Goal: Task Accomplishment & Management: Manage account settings

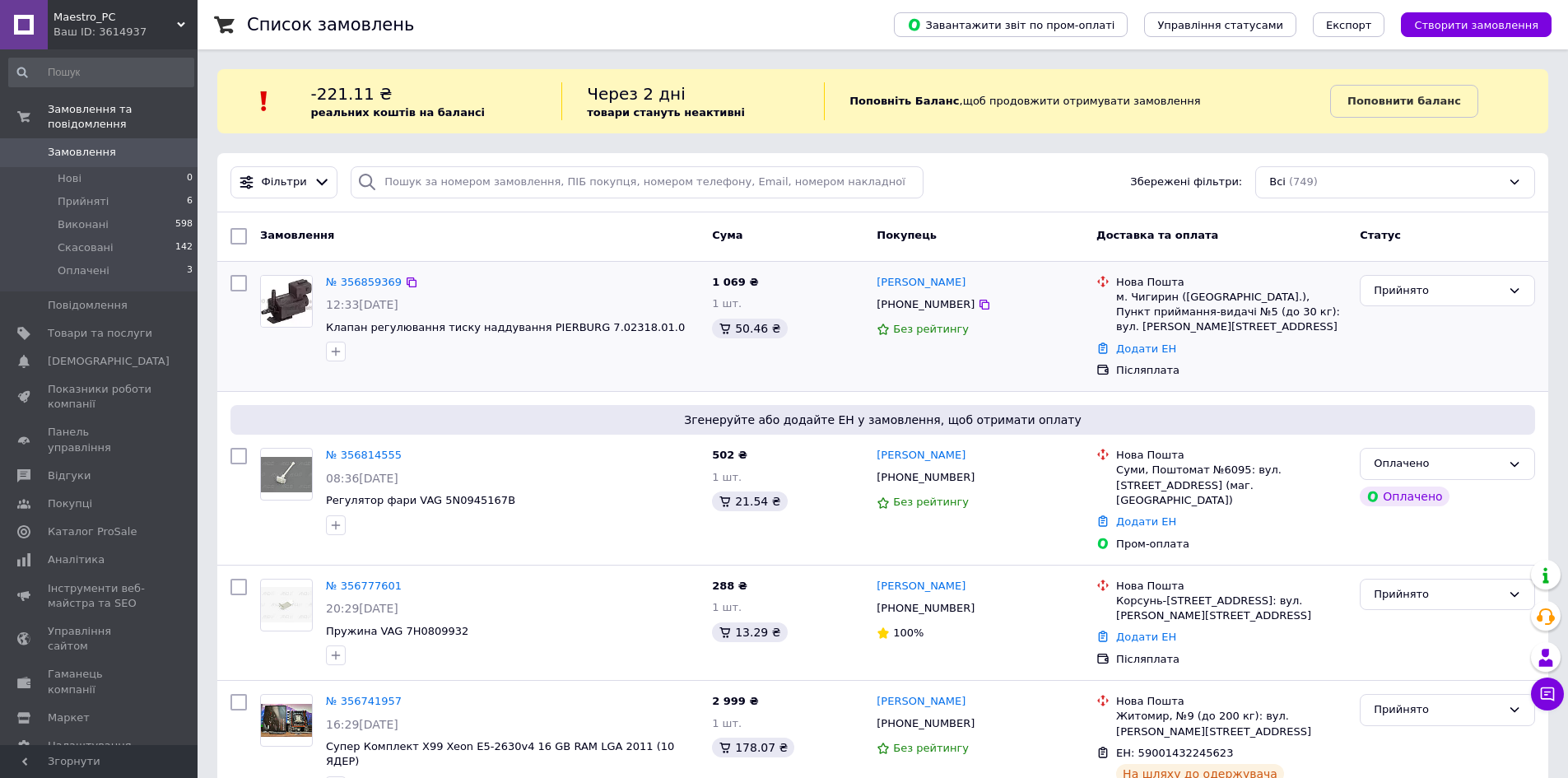
click at [274, 396] on div "Згенеруйте або додайте ЕН у замовлення, щоб отримати оплату № 356814555 08:36, …" at bounding box center [883, 479] width 1331 height 173
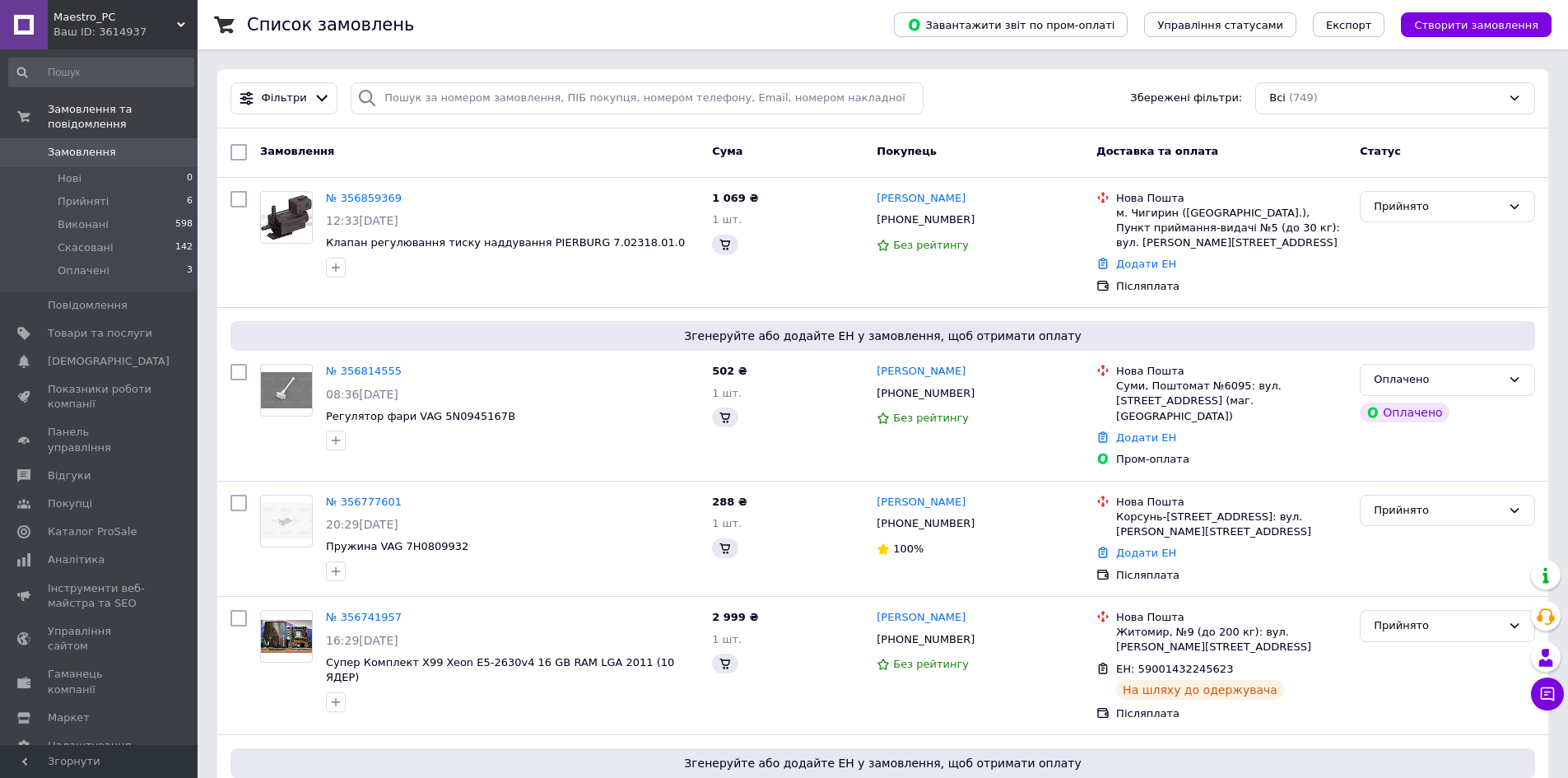
click at [878, 610] on link "[PERSON_NAME]" at bounding box center [921, 617] width 89 height 16
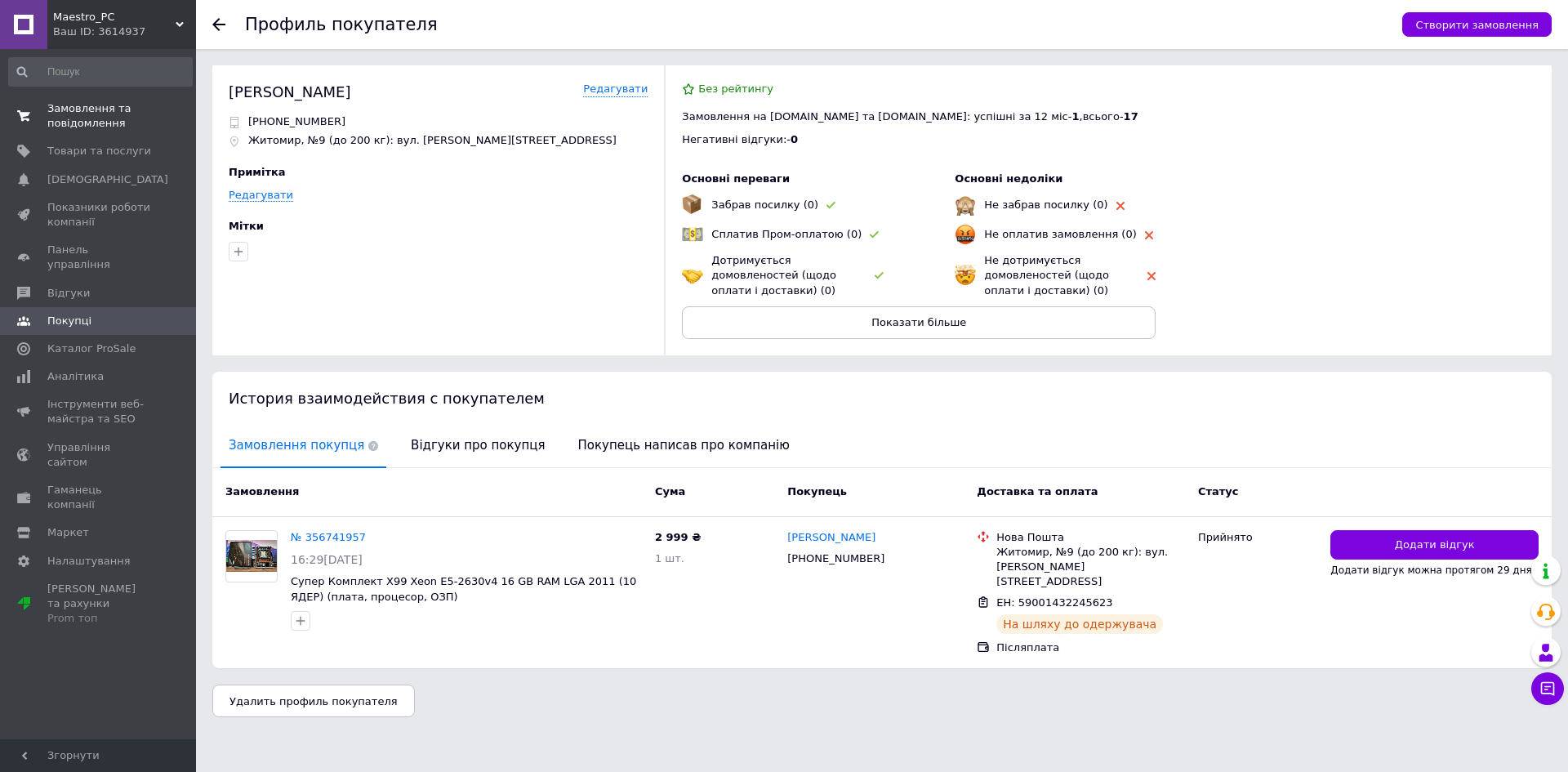
click at [79, 124] on span "Замовлення та повідомлення" at bounding box center [100, 116] width 104 height 29
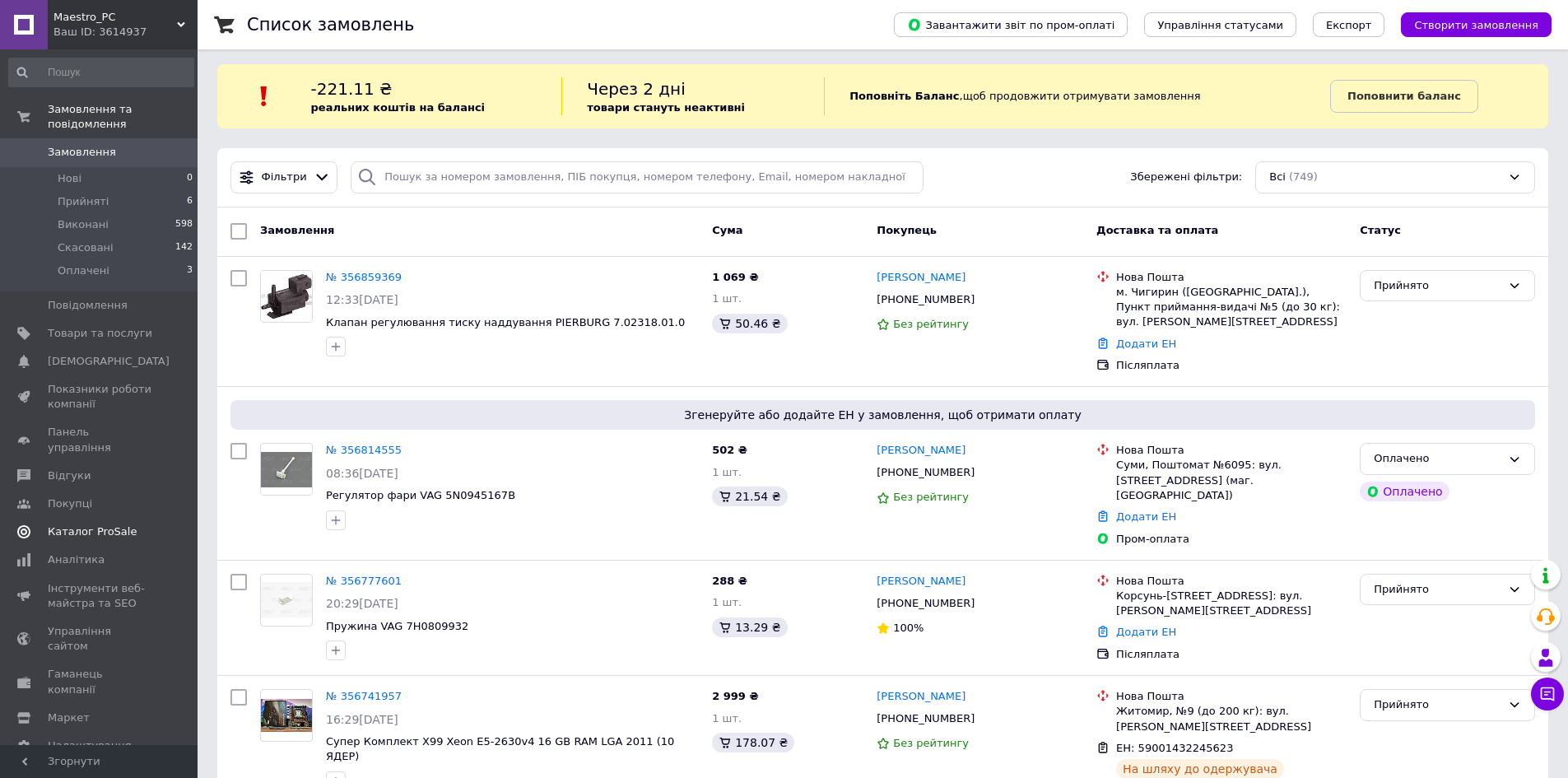
scroll to position [82, 0]
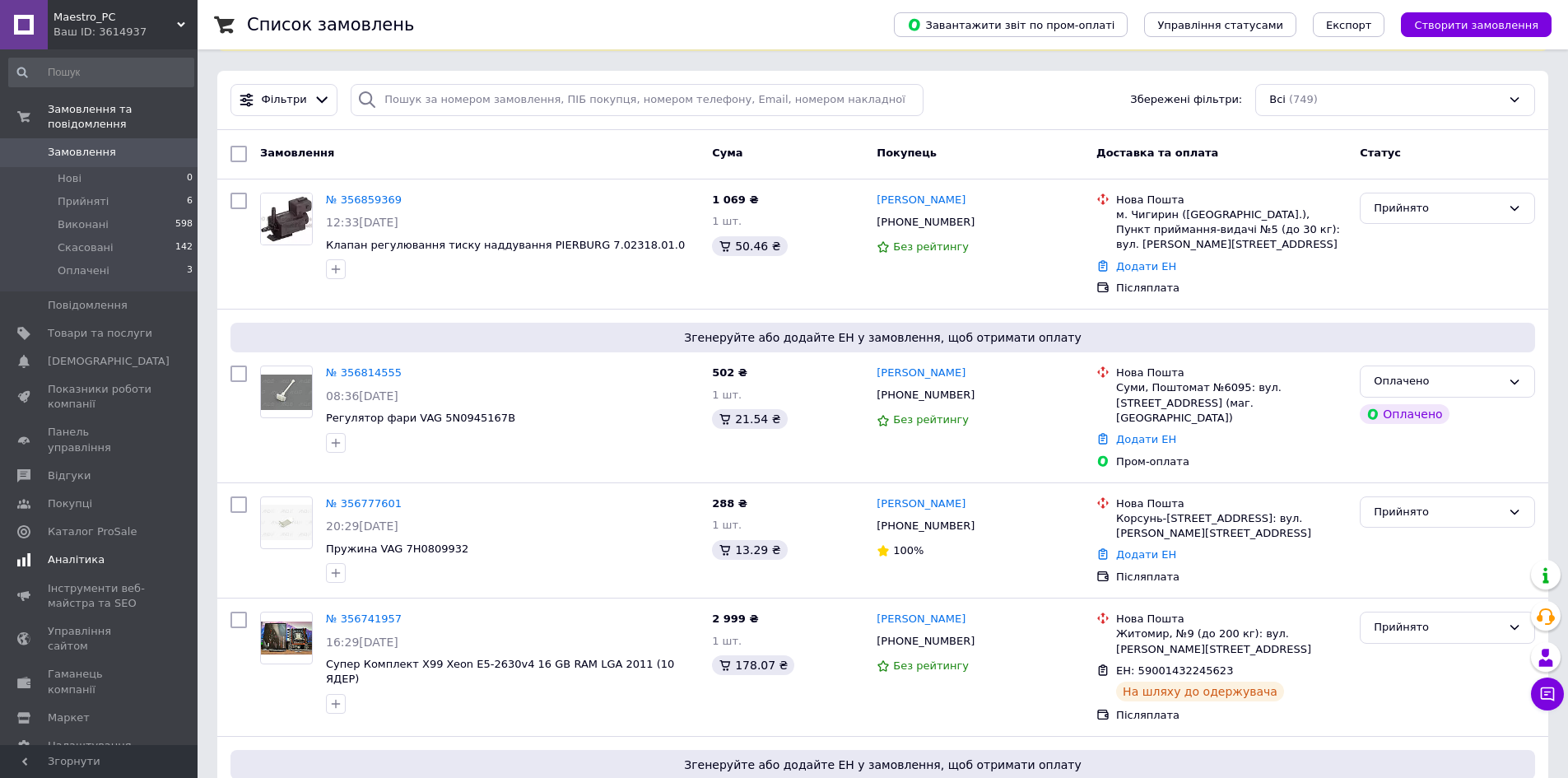
click at [84, 552] on span "Аналітика" at bounding box center [76, 560] width 57 height 15
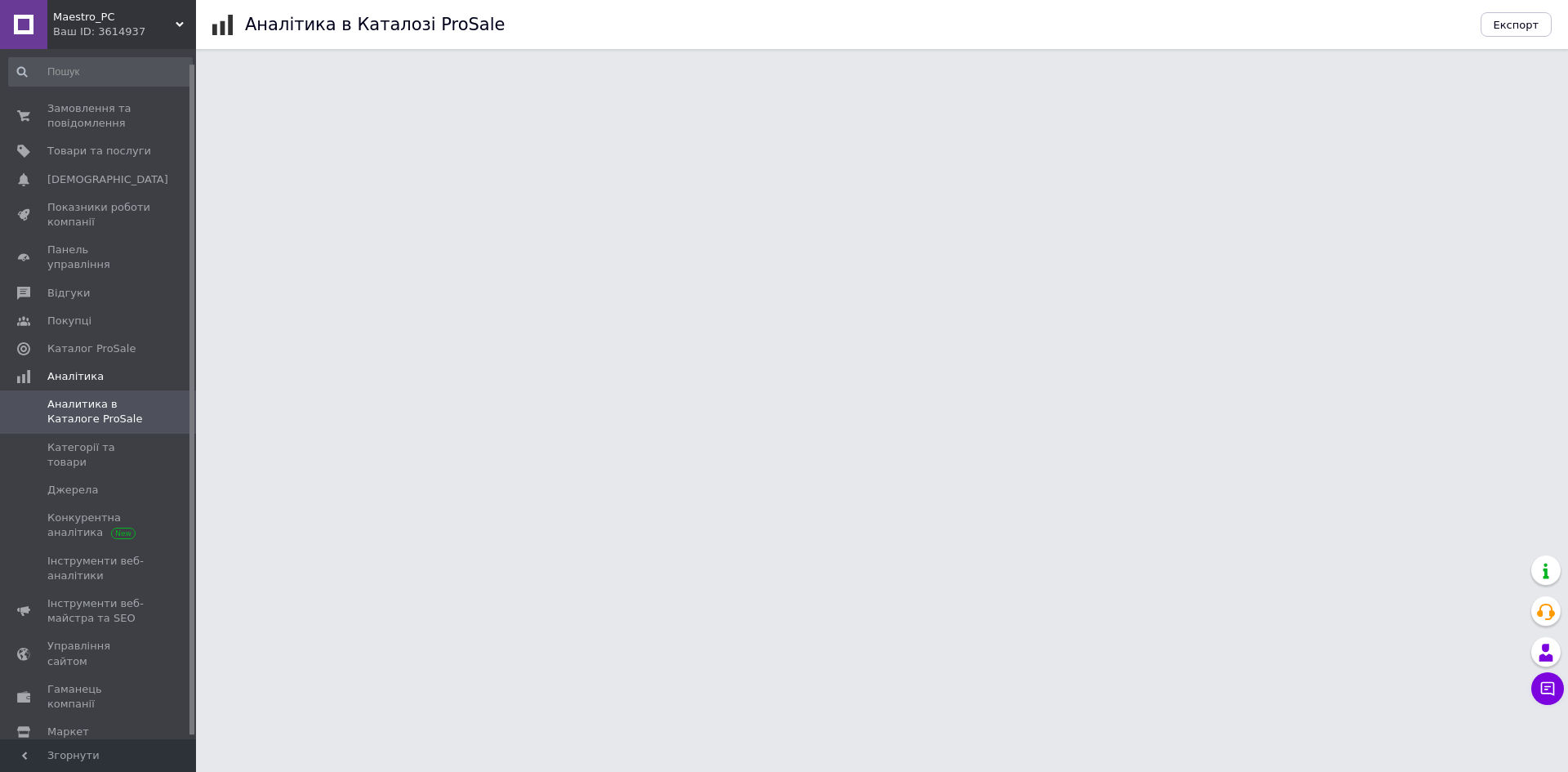
scroll to position [18, 0]
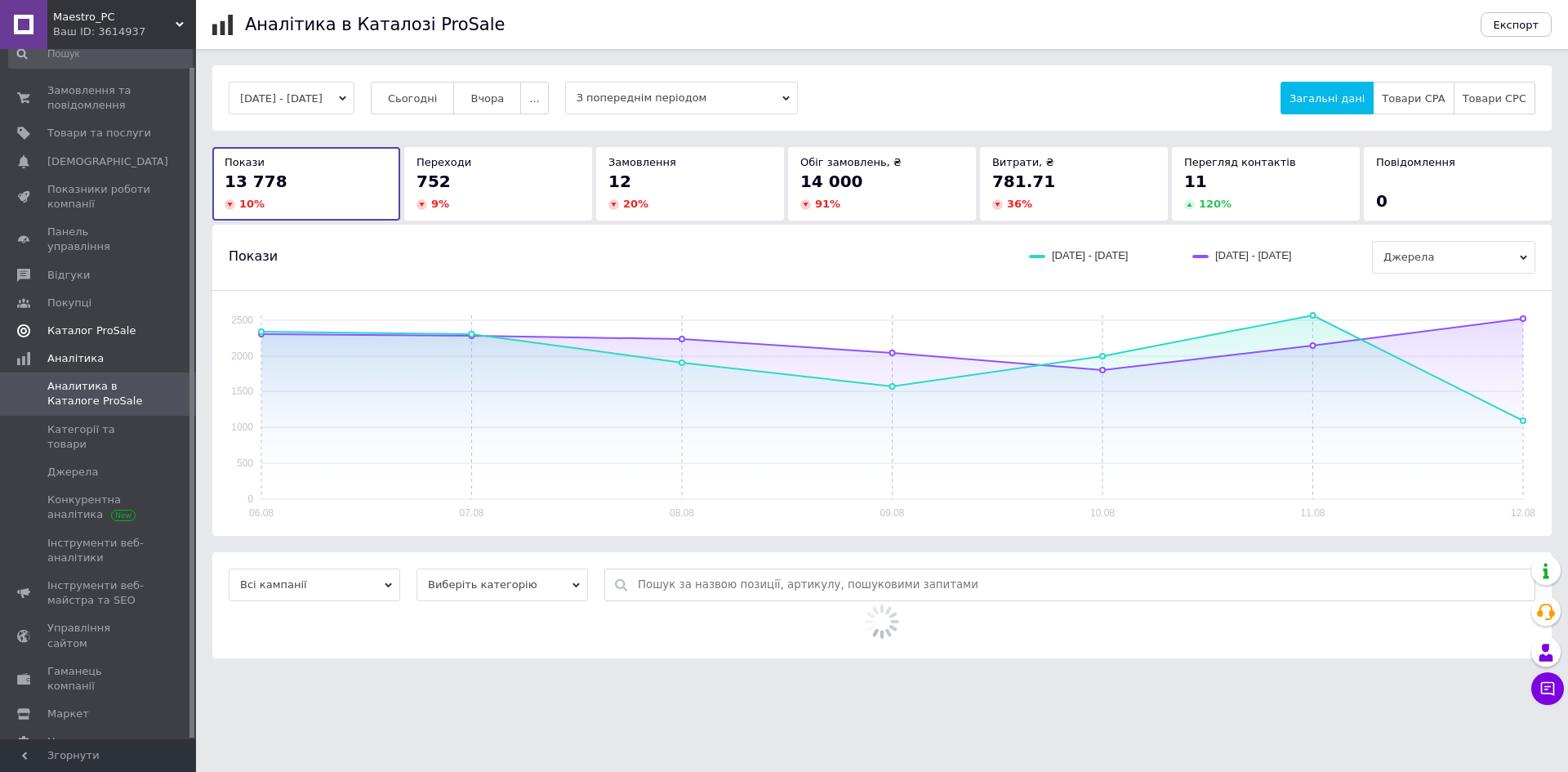
click at [92, 328] on link "Каталог ProSale" at bounding box center [100, 331] width 201 height 27
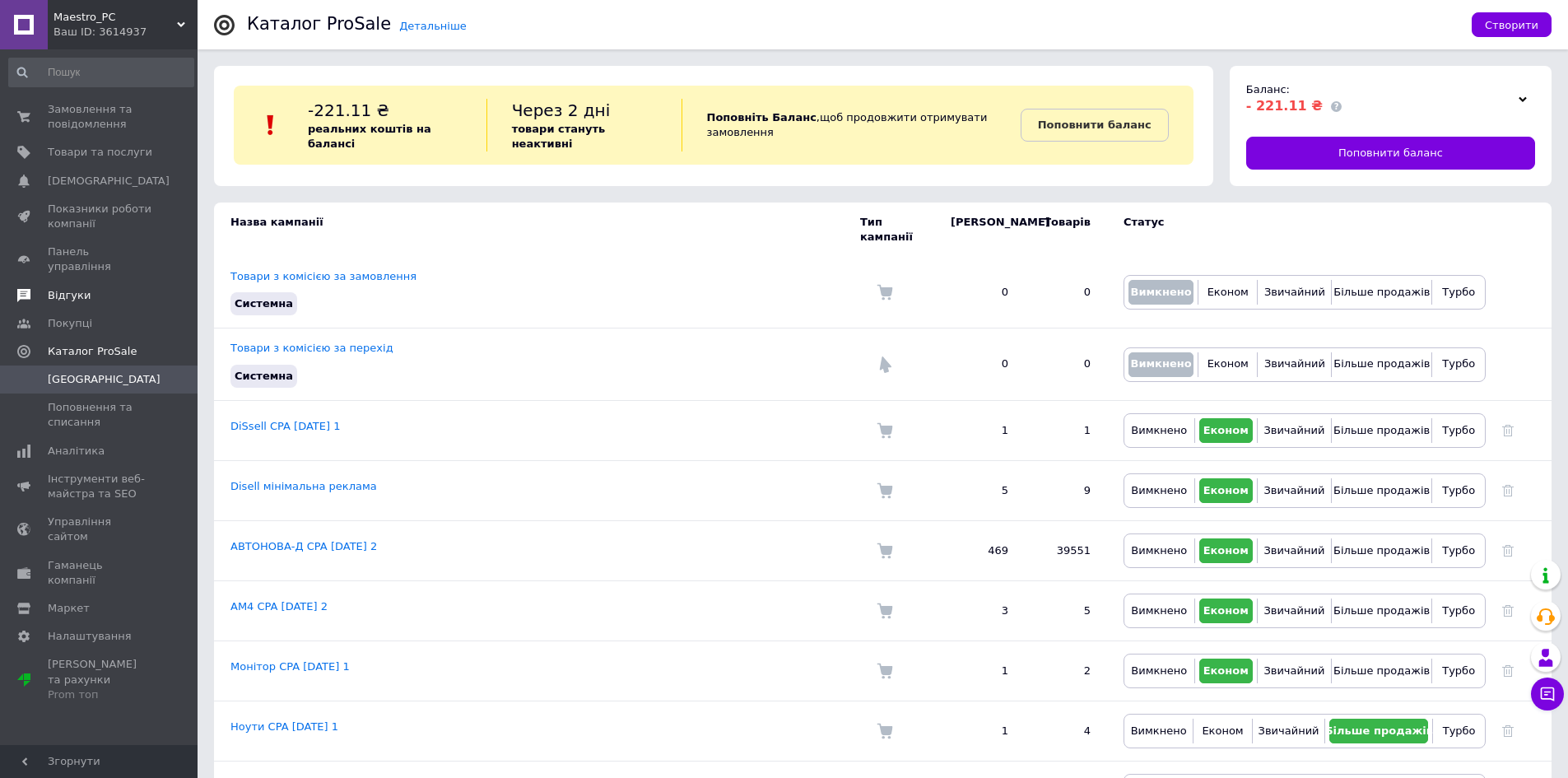
click at [74, 288] on span "Відгуки" at bounding box center [69, 296] width 42 height 15
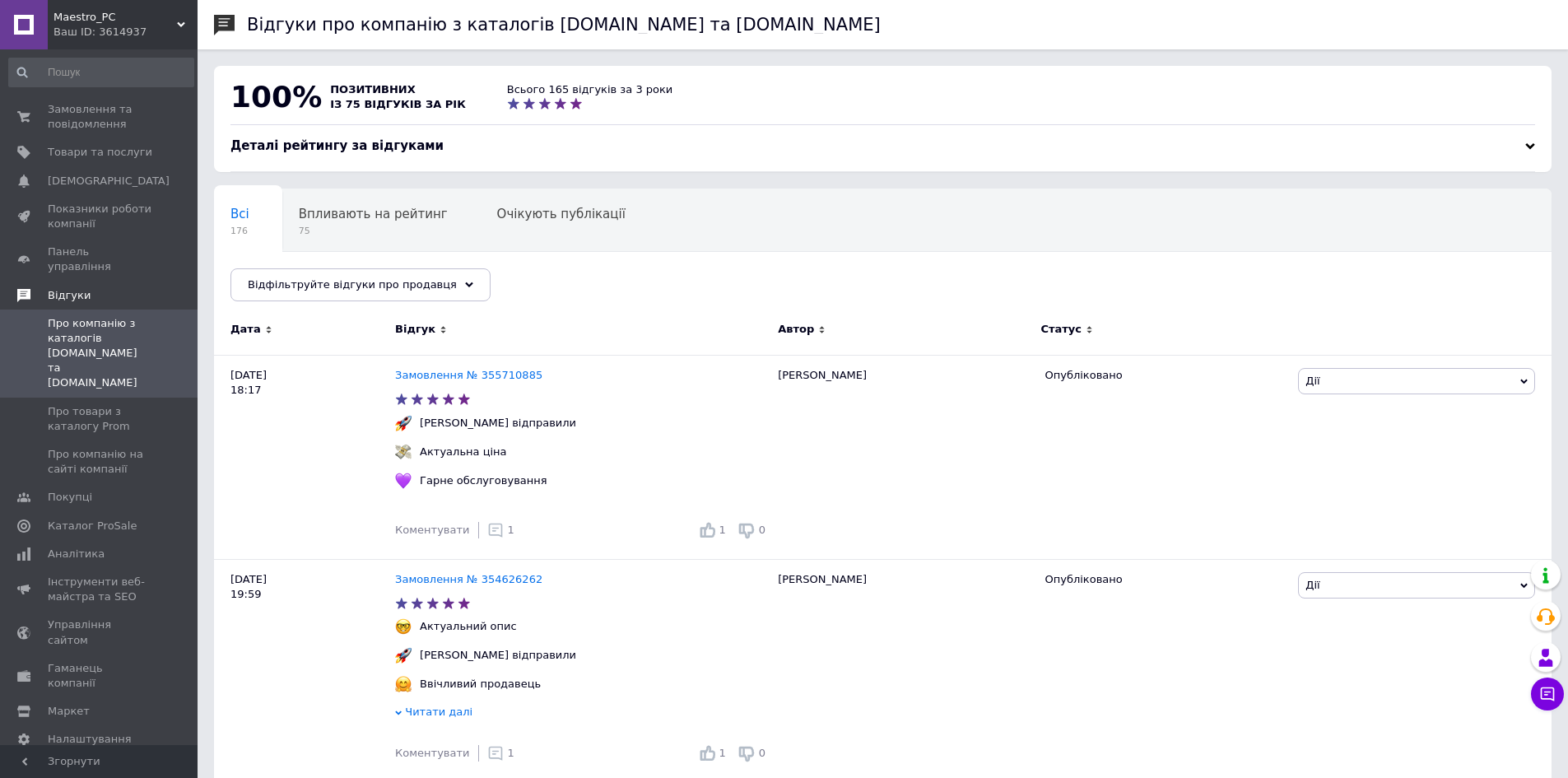
click at [74, 288] on span "Відгуки" at bounding box center [69, 296] width 42 height 15
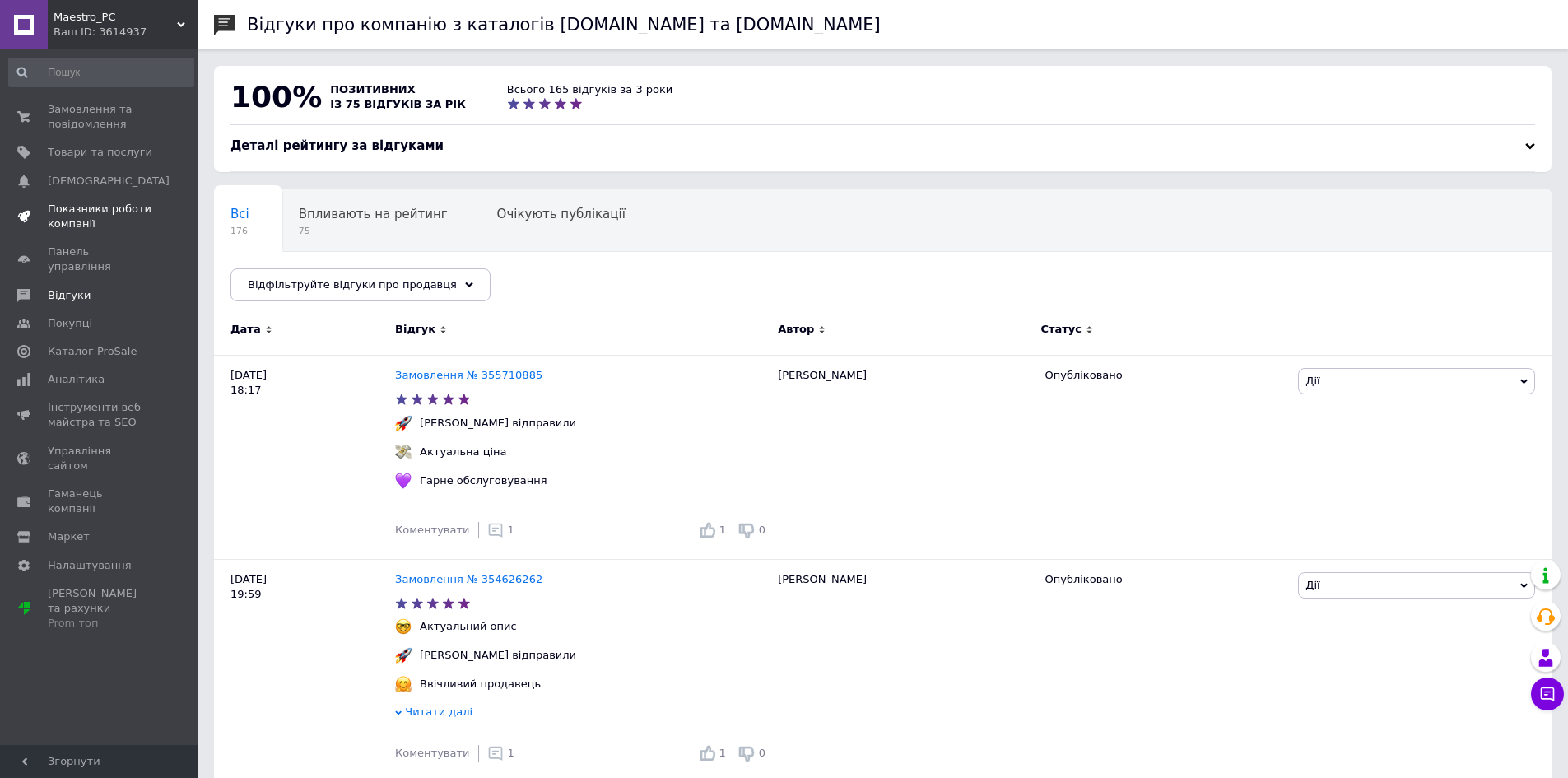
click at [86, 227] on span "Показники роботи компанії" at bounding box center [100, 216] width 105 height 29
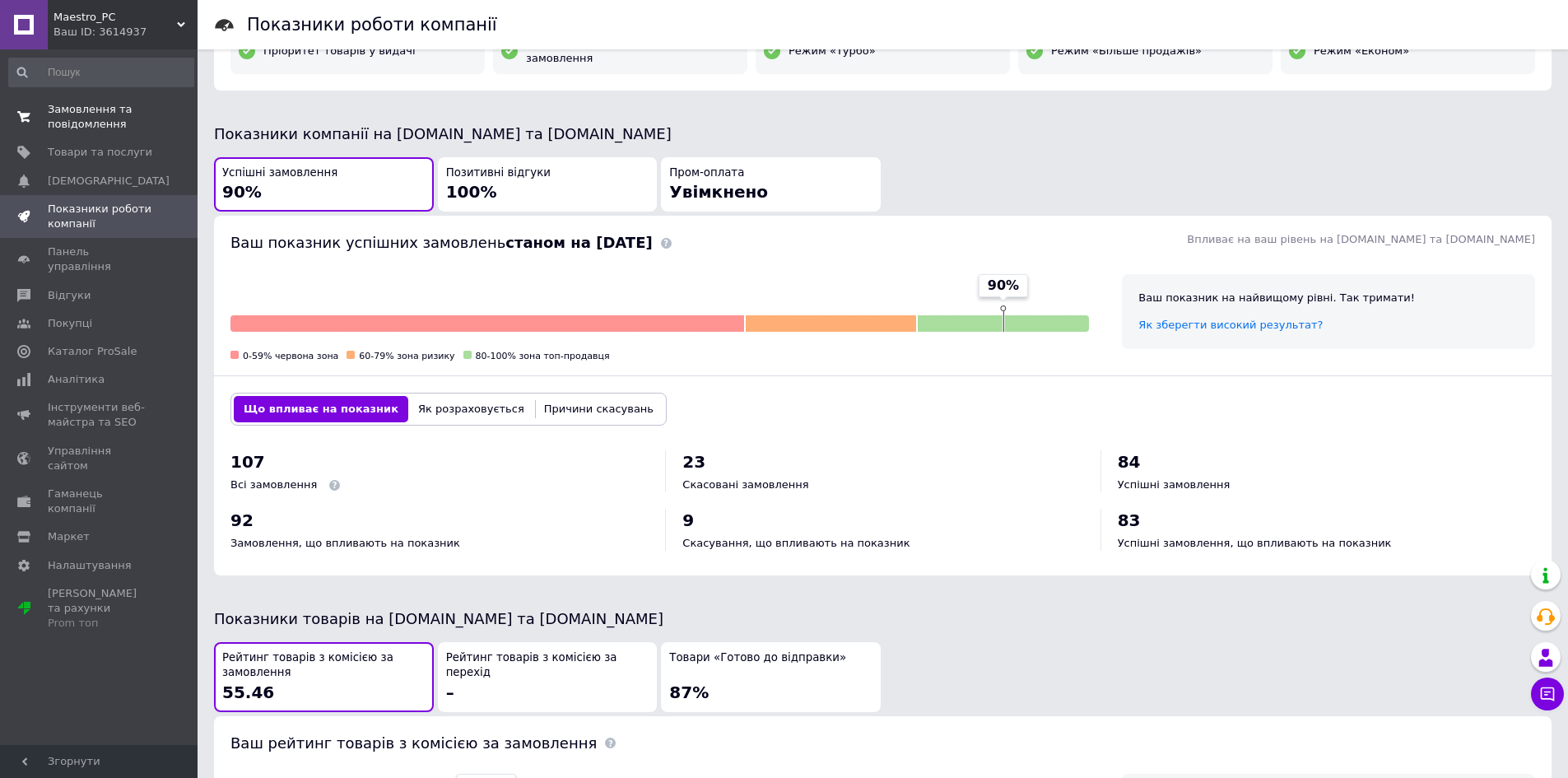
scroll to position [89, 0]
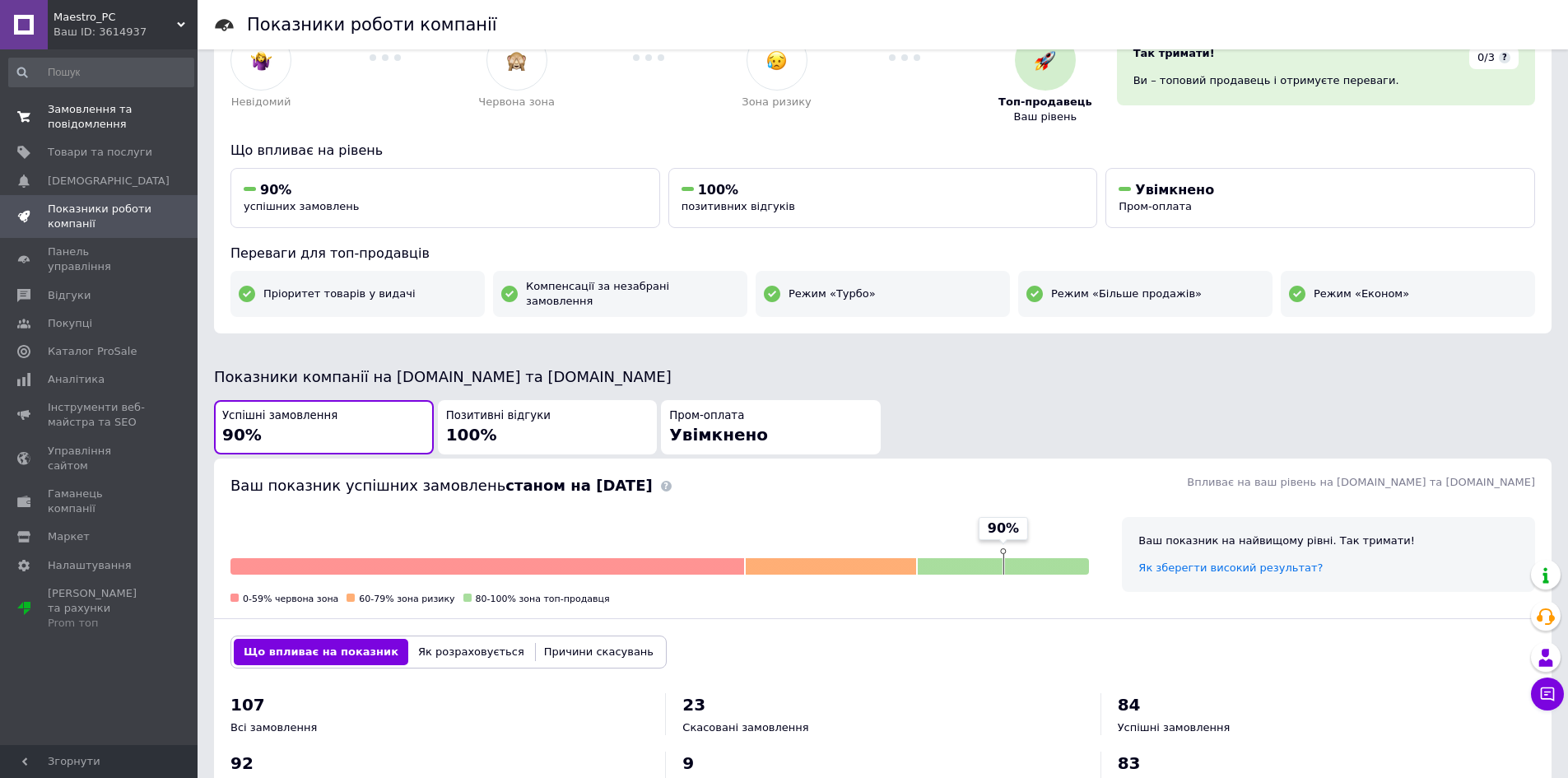
click at [113, 129] on span "Замовлення та повідомлення" at bounding box center [100, 117] width 105 height 29
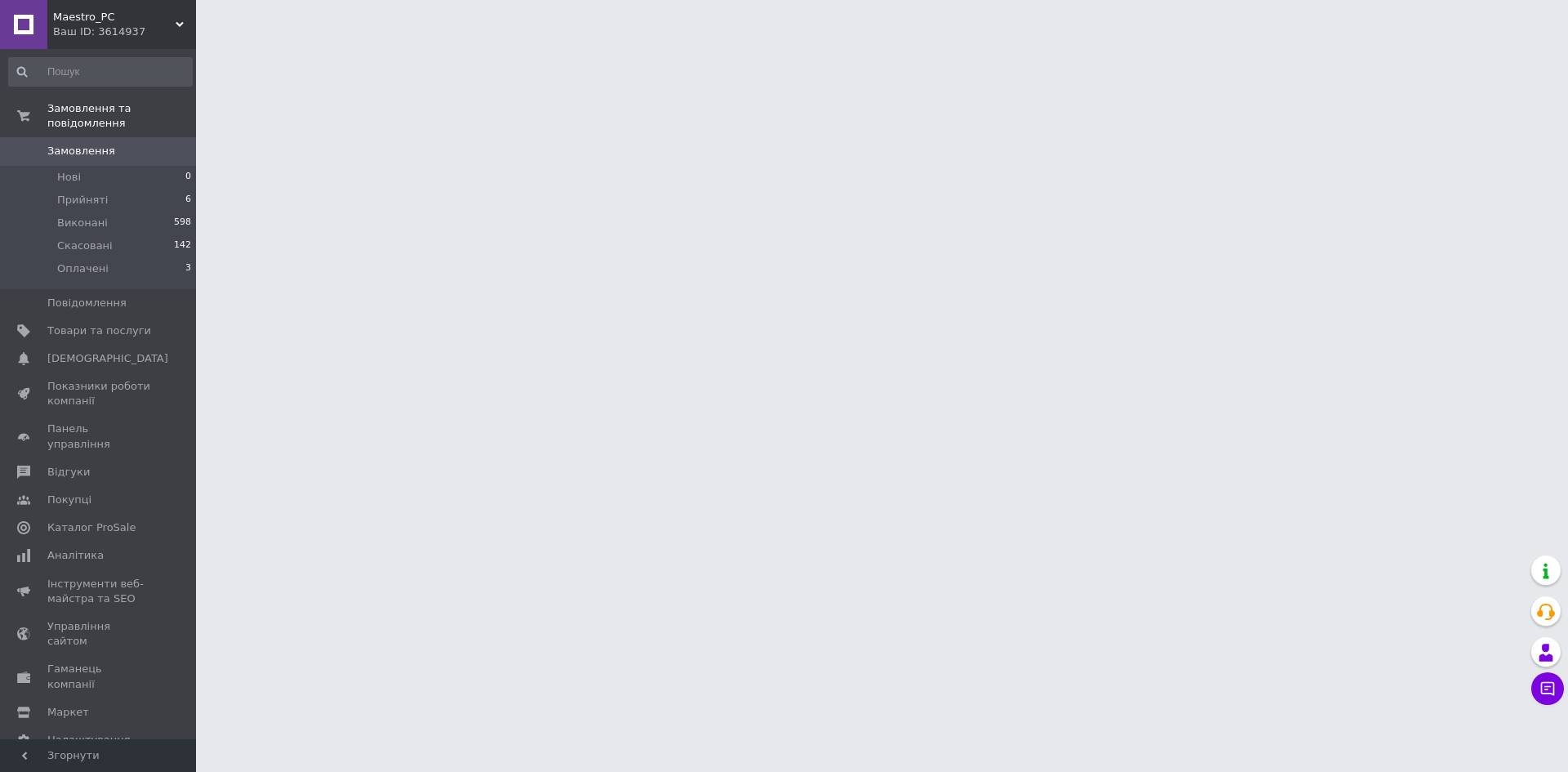
click at [103, 28] on div "Ваш ID: 3614937" at bounding box center [124, 32] width 142 height 15
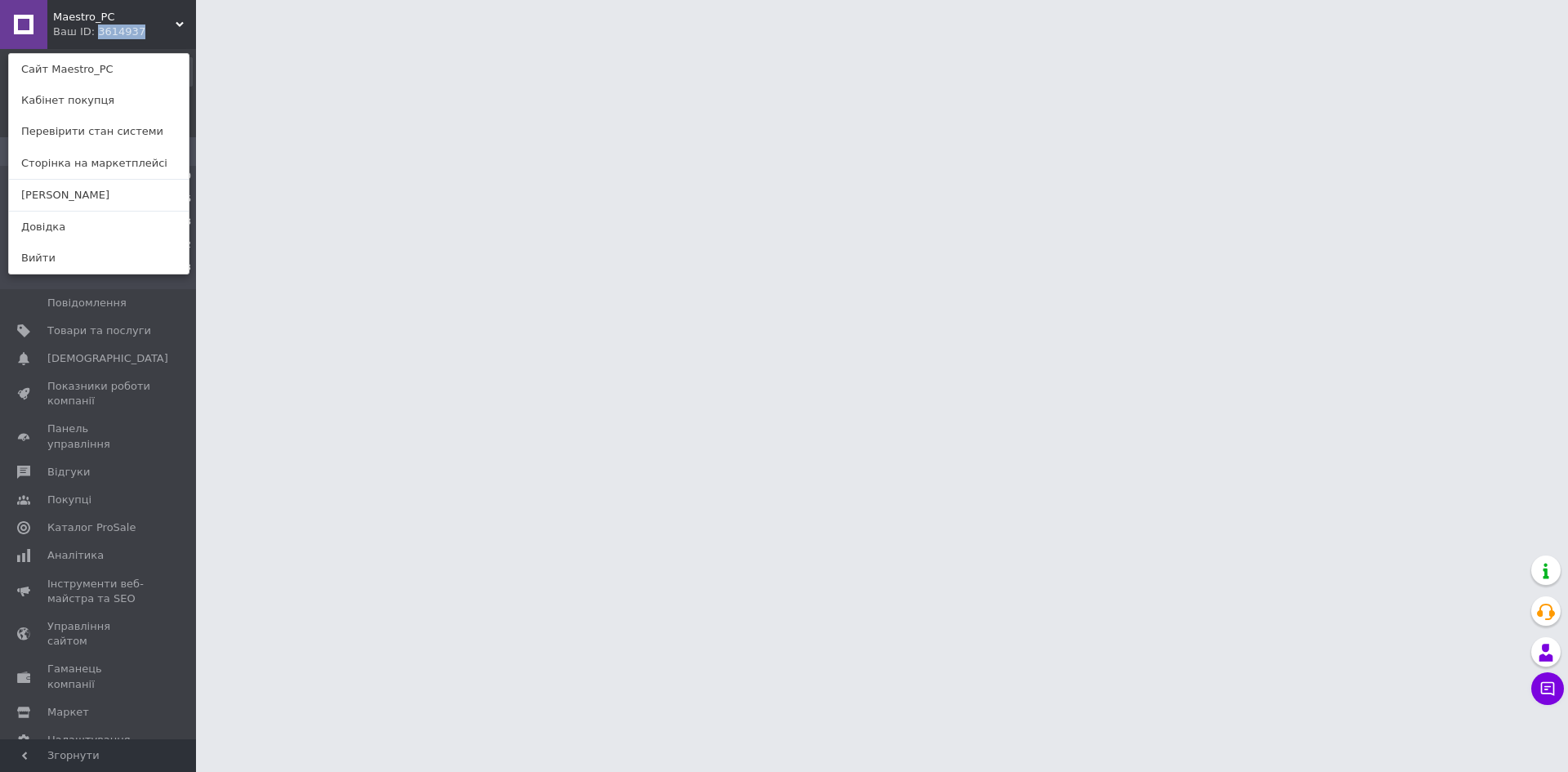
click at [104, 28] on div "Ваш ID: 3614937" at bounding box center [87, 32] width 68 height 15
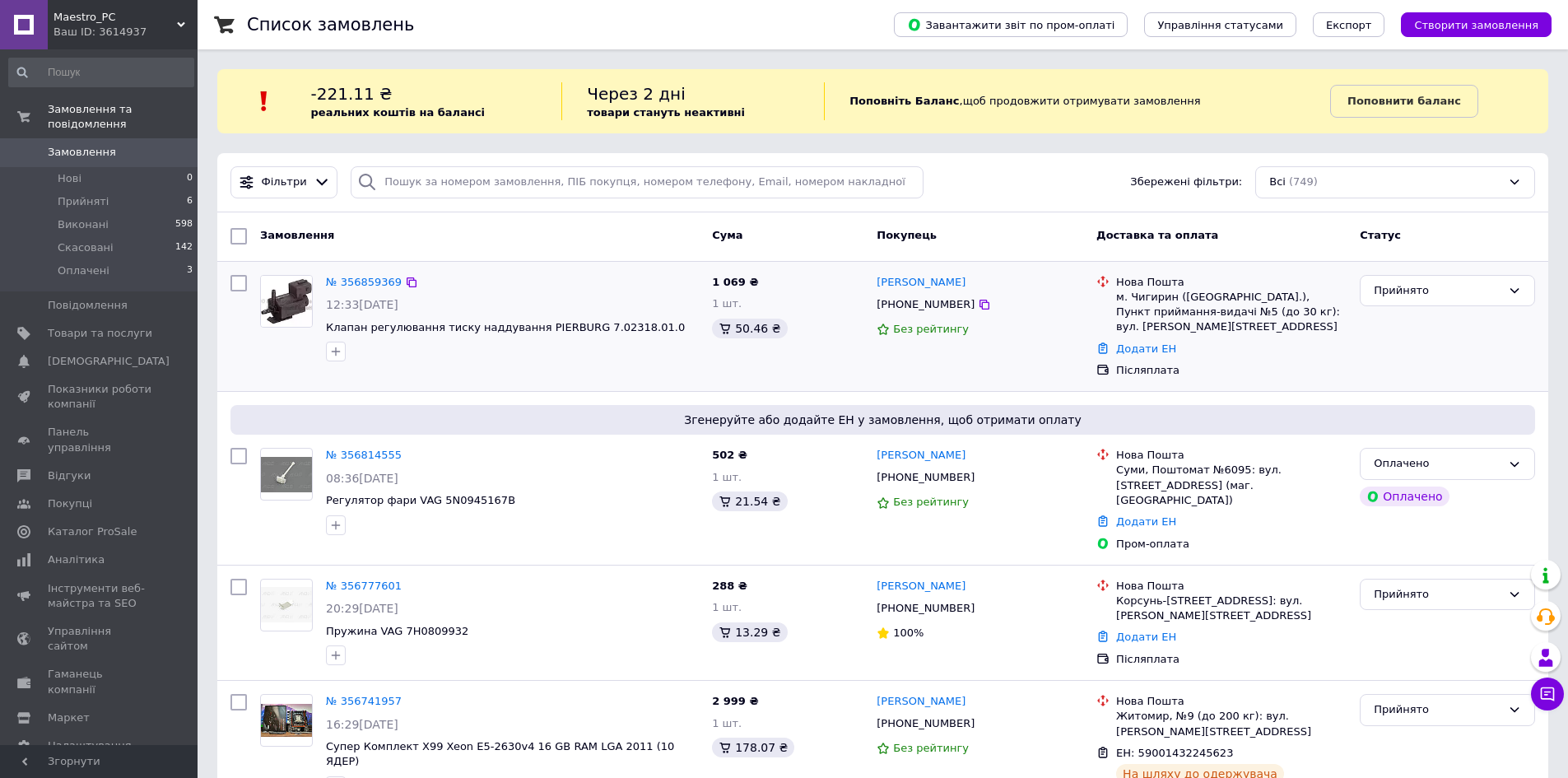
click at [563, 308] on div "12:33[DATE]" at bounding box center [512, 305] width 373 height 17
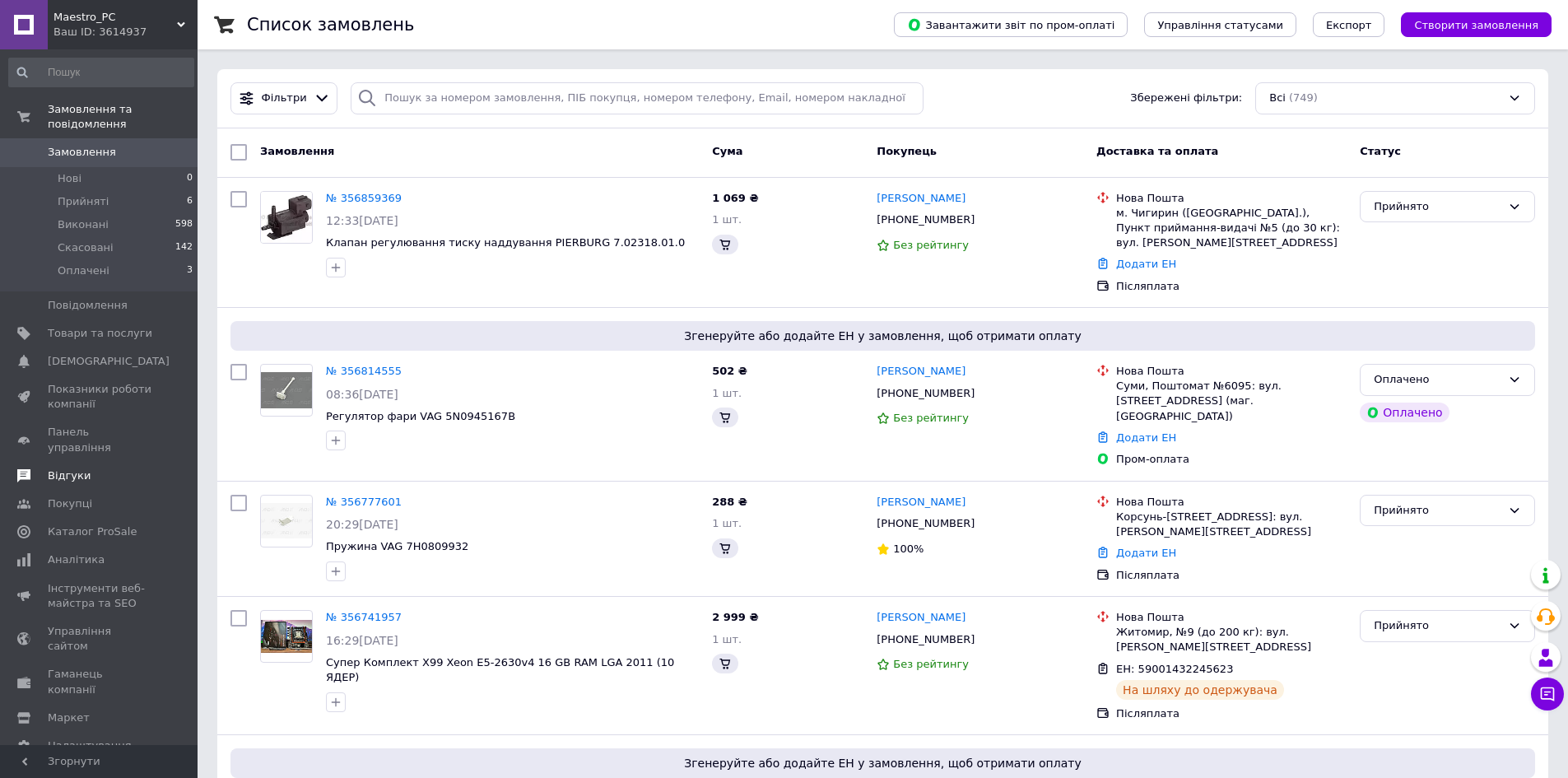
click at [67, 469] on span "Відгуки" at bounding box center [69, 476] width 42 height 15
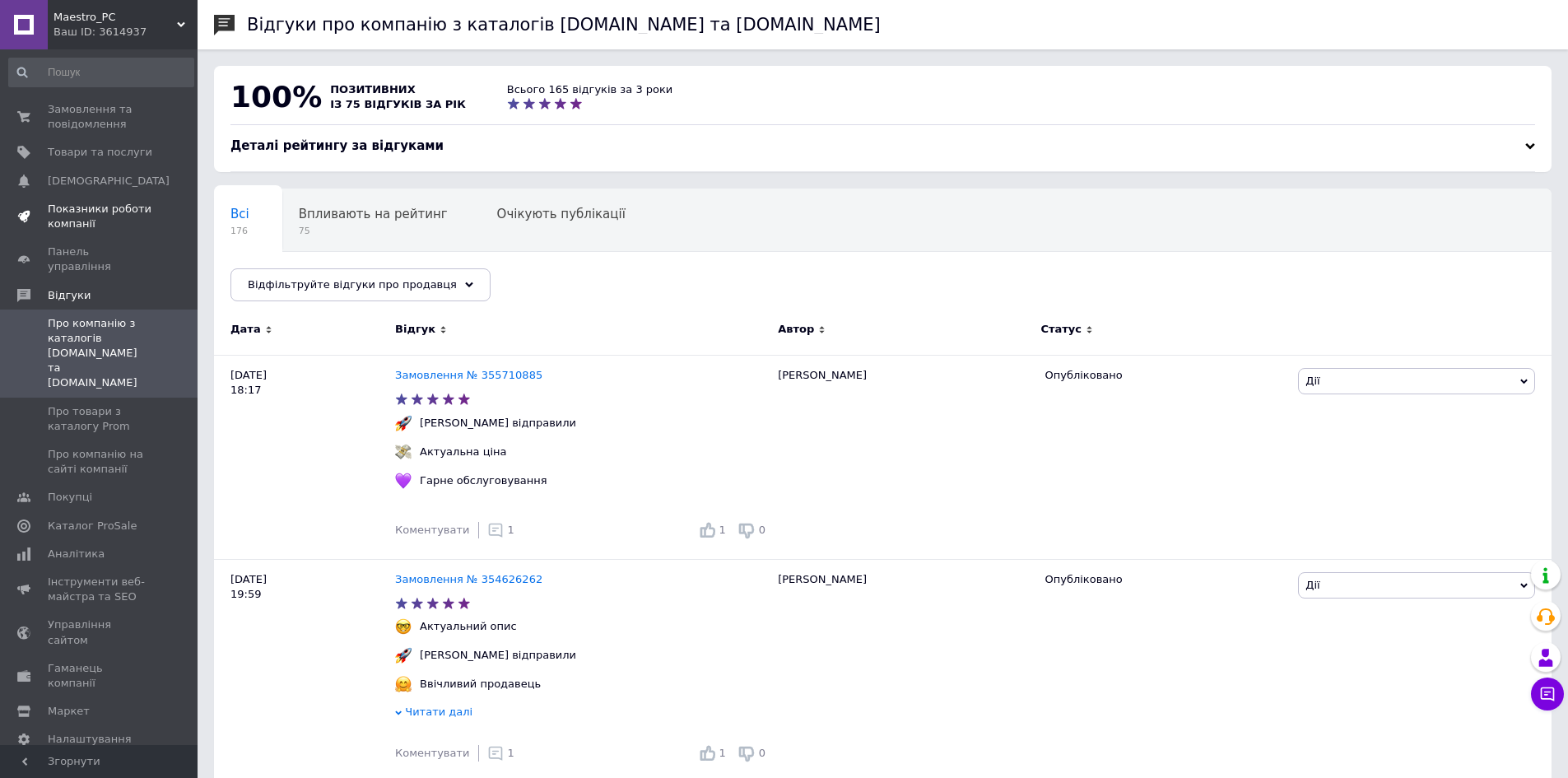
click at [82, 216] on span "Показники роботи компанії" at bounding box center [100, 216] width 105 height 29
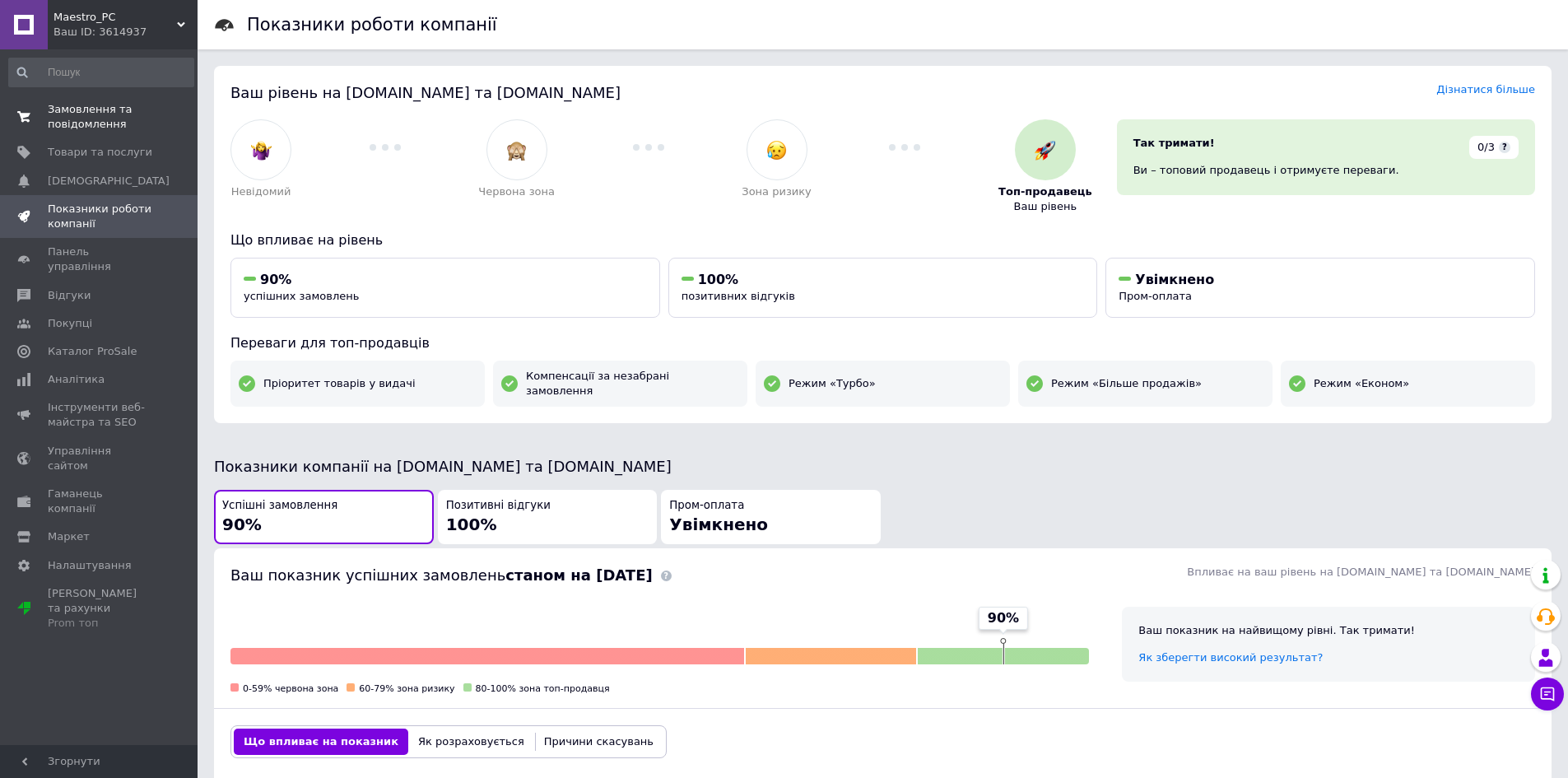
click at [88, 119] on span "Замовлення та повідомлення" at bounding box center [100, 117] width 105 height 29
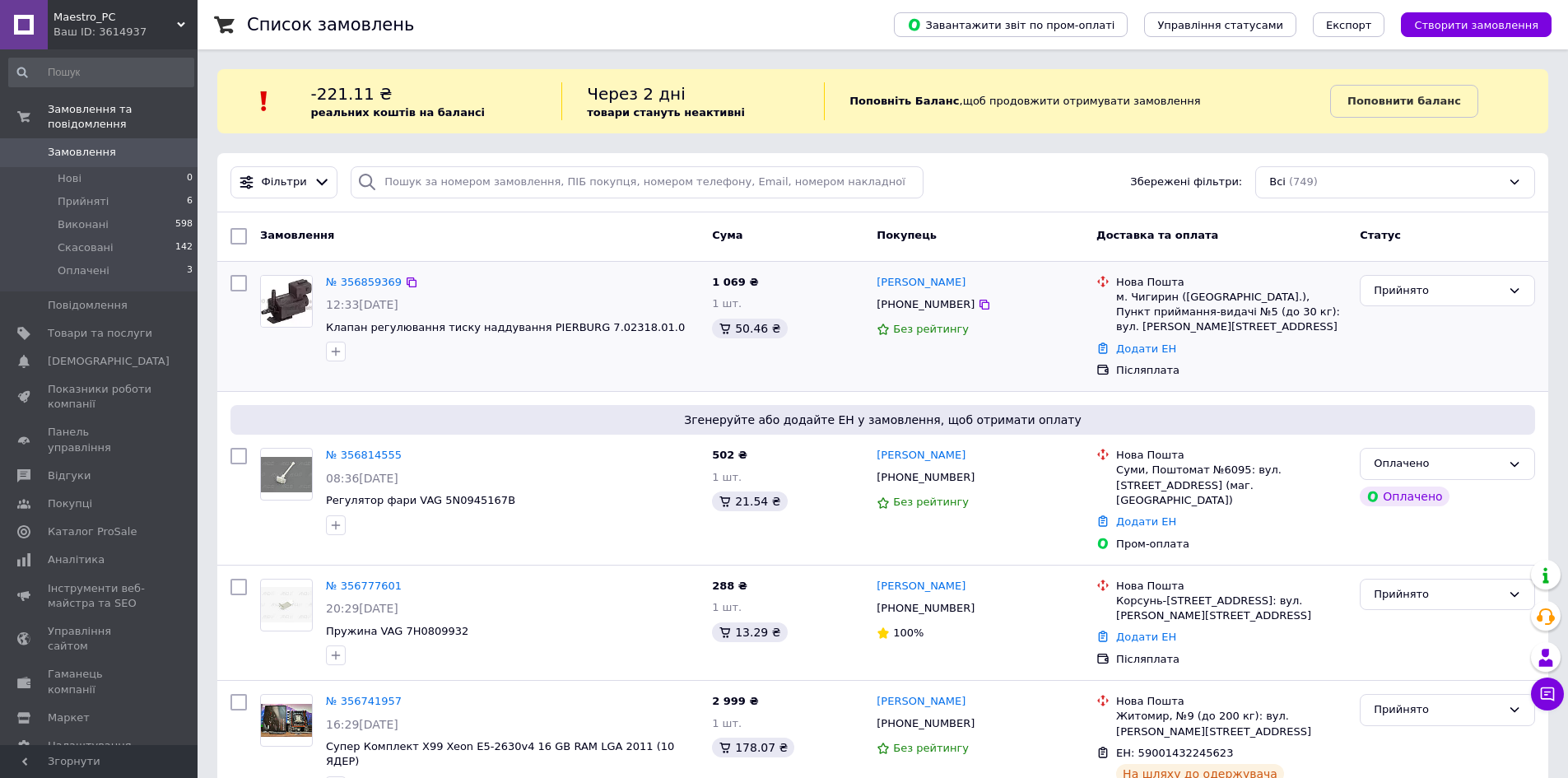
click at [311, 368] on div "№ 356859369 12:33, 12.08.2025 Клапан регулювання тиску наддування PIERBURG 7.02…" at bounding box center [479, 326] width 452 height 117
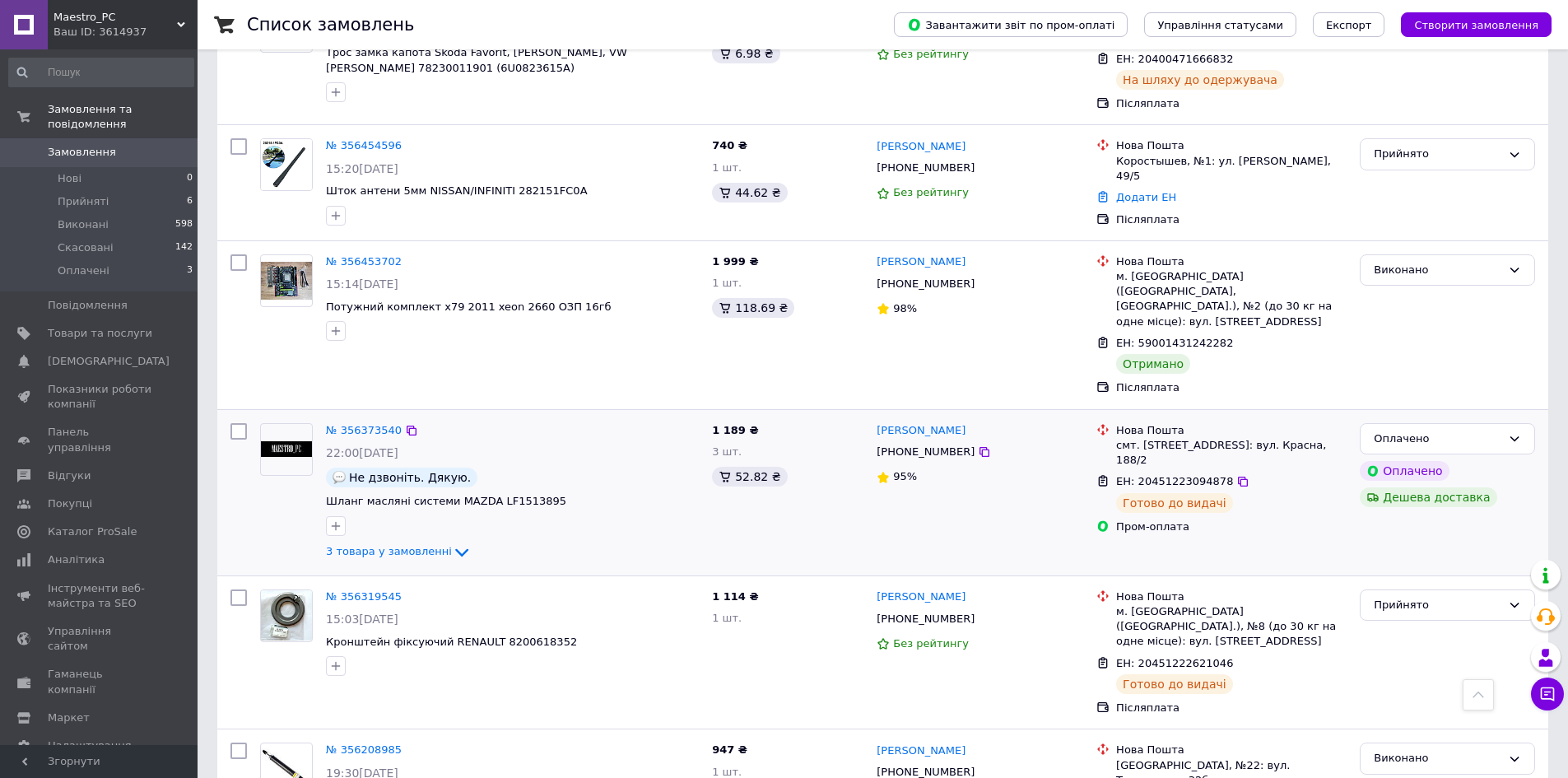
scroll to position [1728, 0]
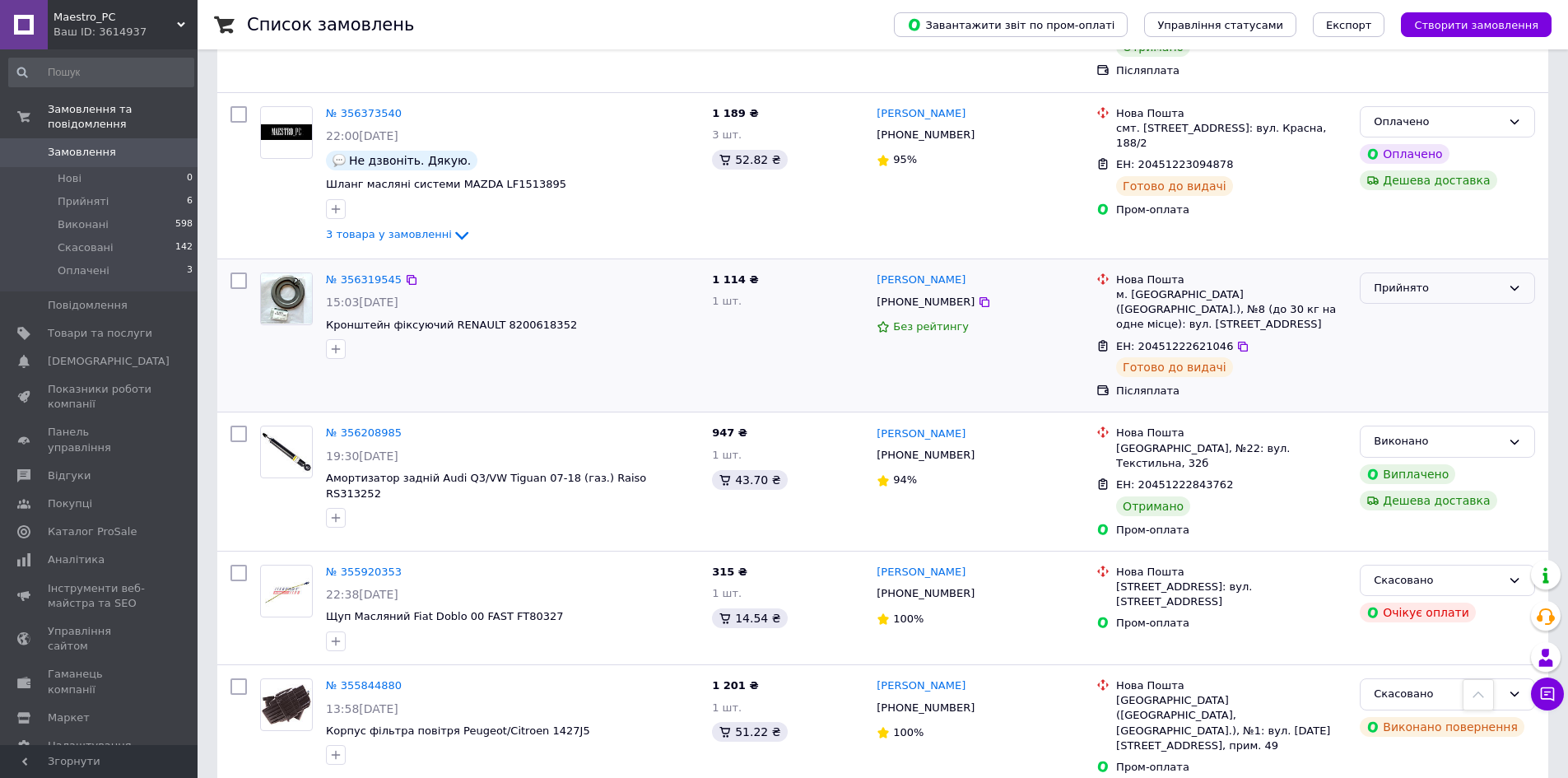
click at [1402, 280] on div "Прийнято" at bounding box center [1437, 288] width 128 height 17
click at [1400, 307] on li "Виконано" at bounding box center [1447, 321] width 174 height 30
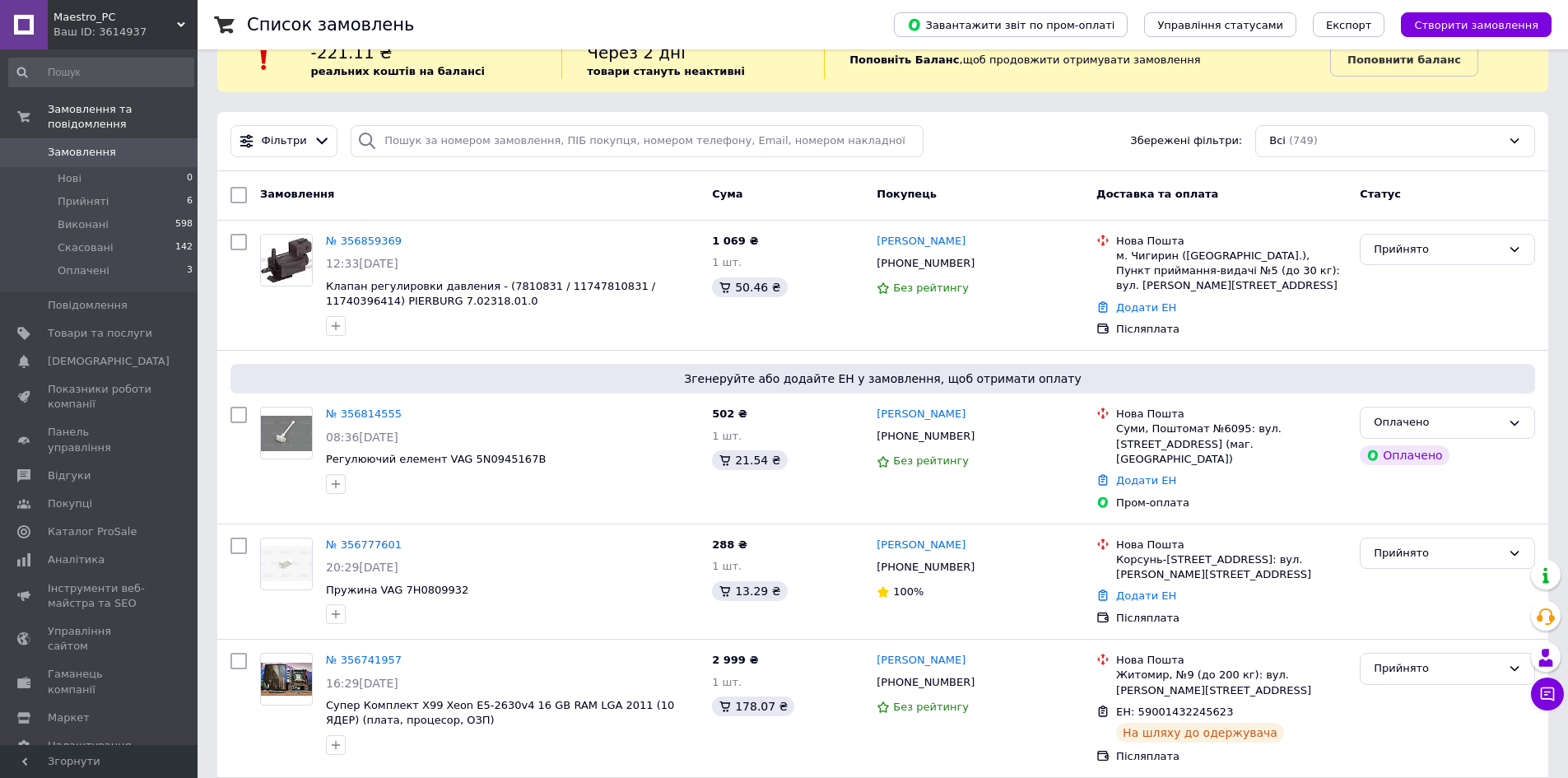
scroll to position [0, 0]
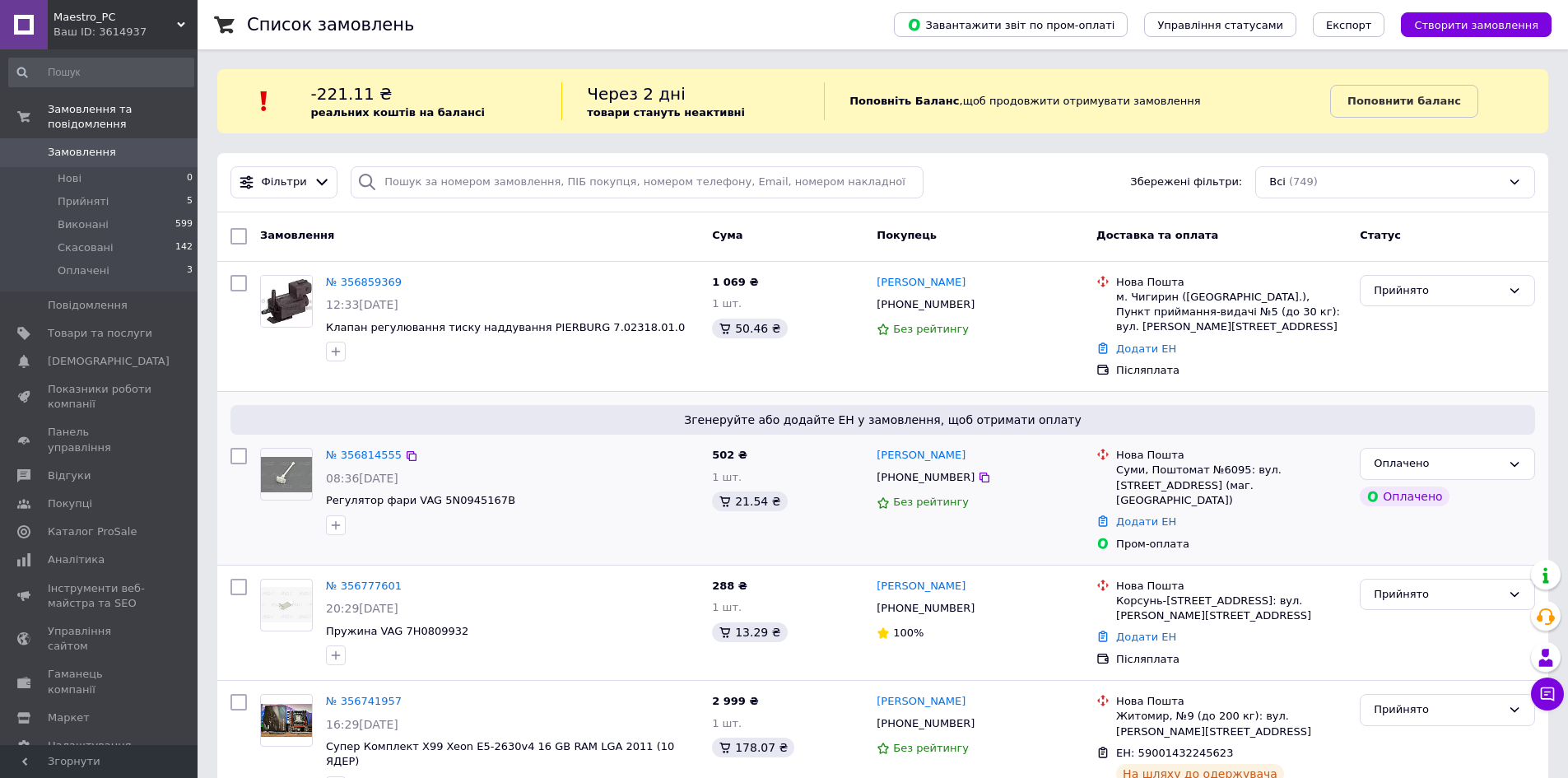
click at [463, 423] on span "Згенеруйте або додайте ЕН у замовлення, щоб отримати оплату" at bounding box center [882, 420] width 1292 height 17
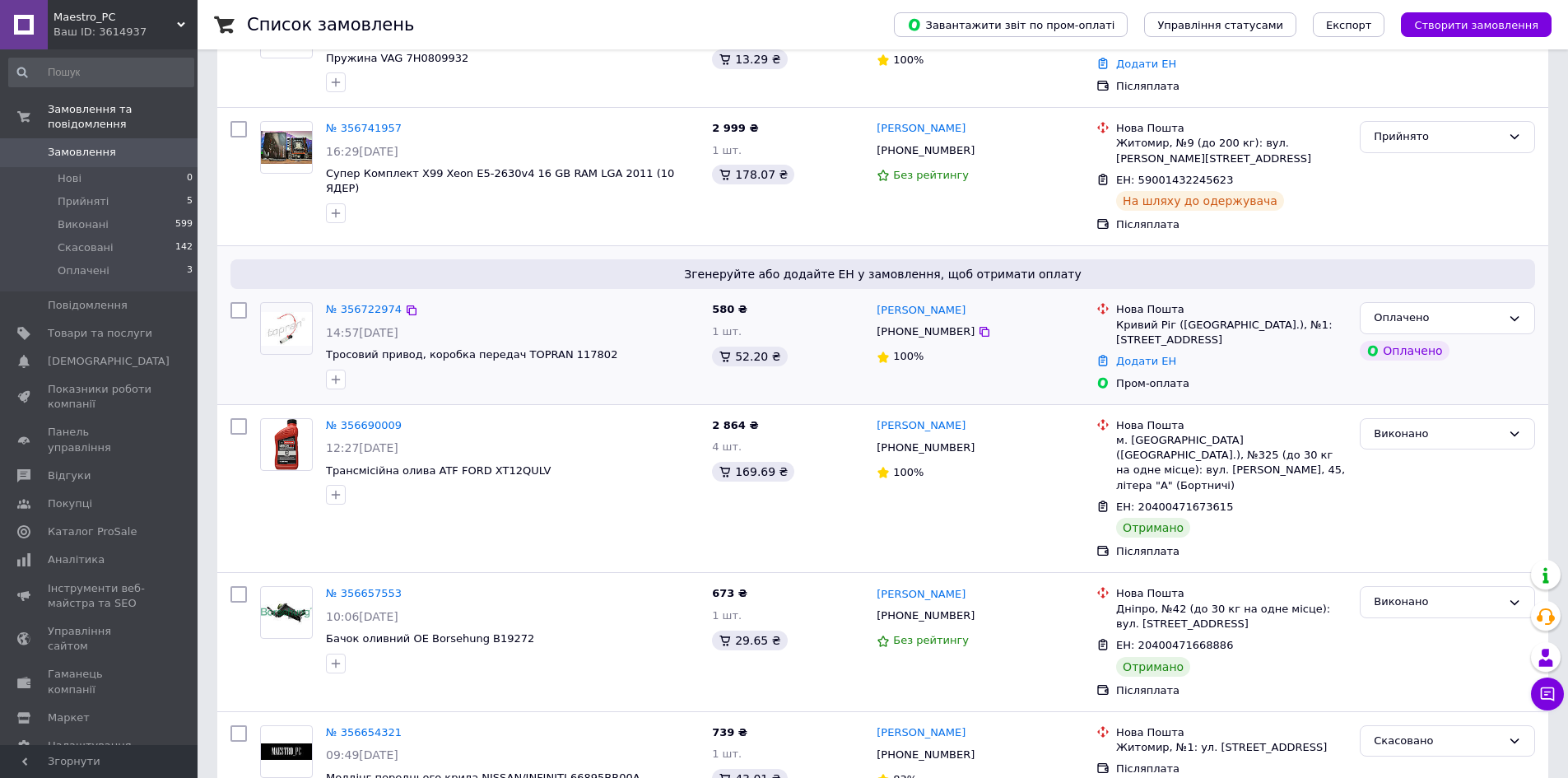
scroll to position [576, 0]
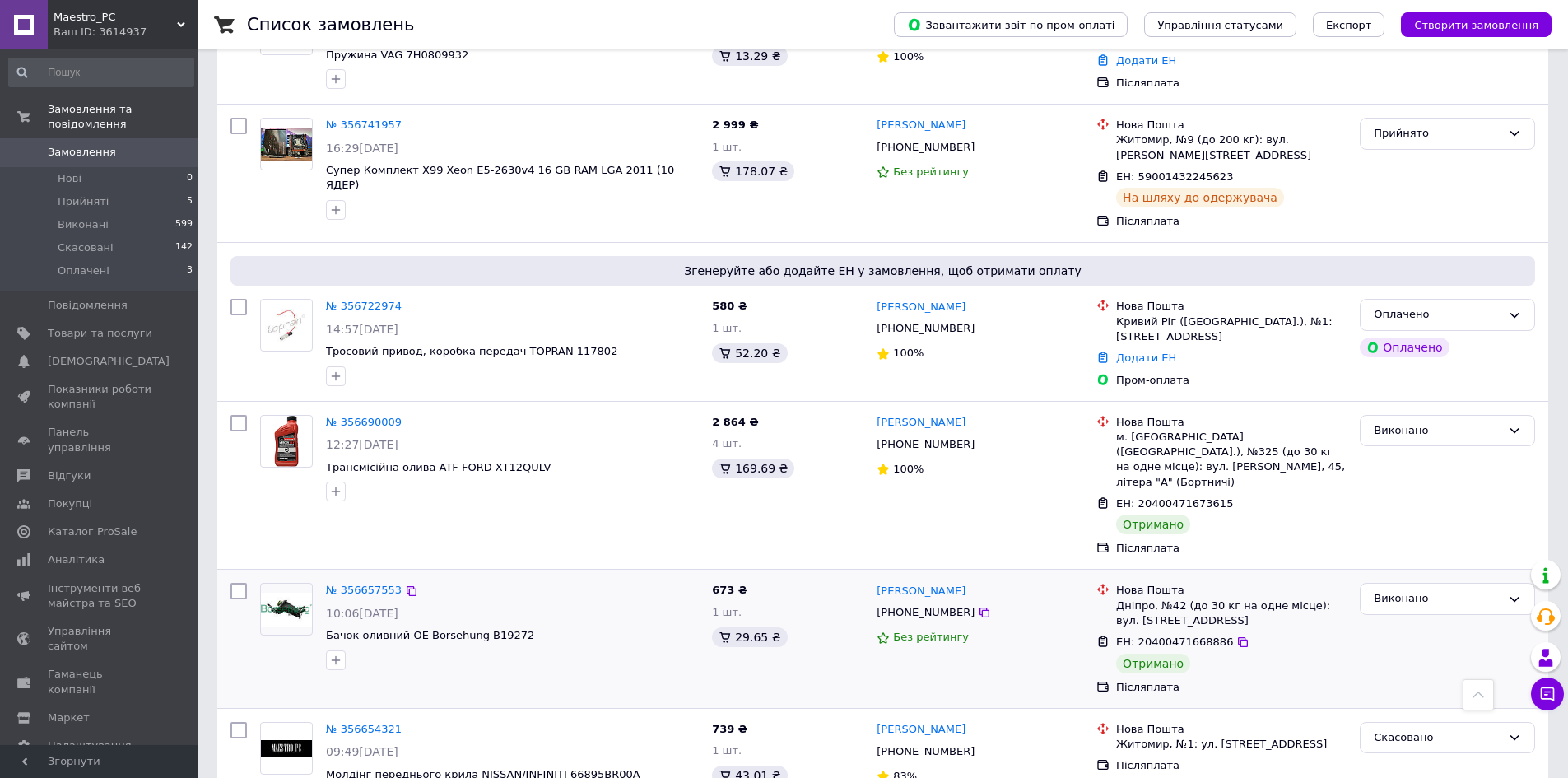
click at [715, 576] on div "673 ₴ 1 шт. 29.65 ₴" at bounding box center [787, 638] width 165 height 124
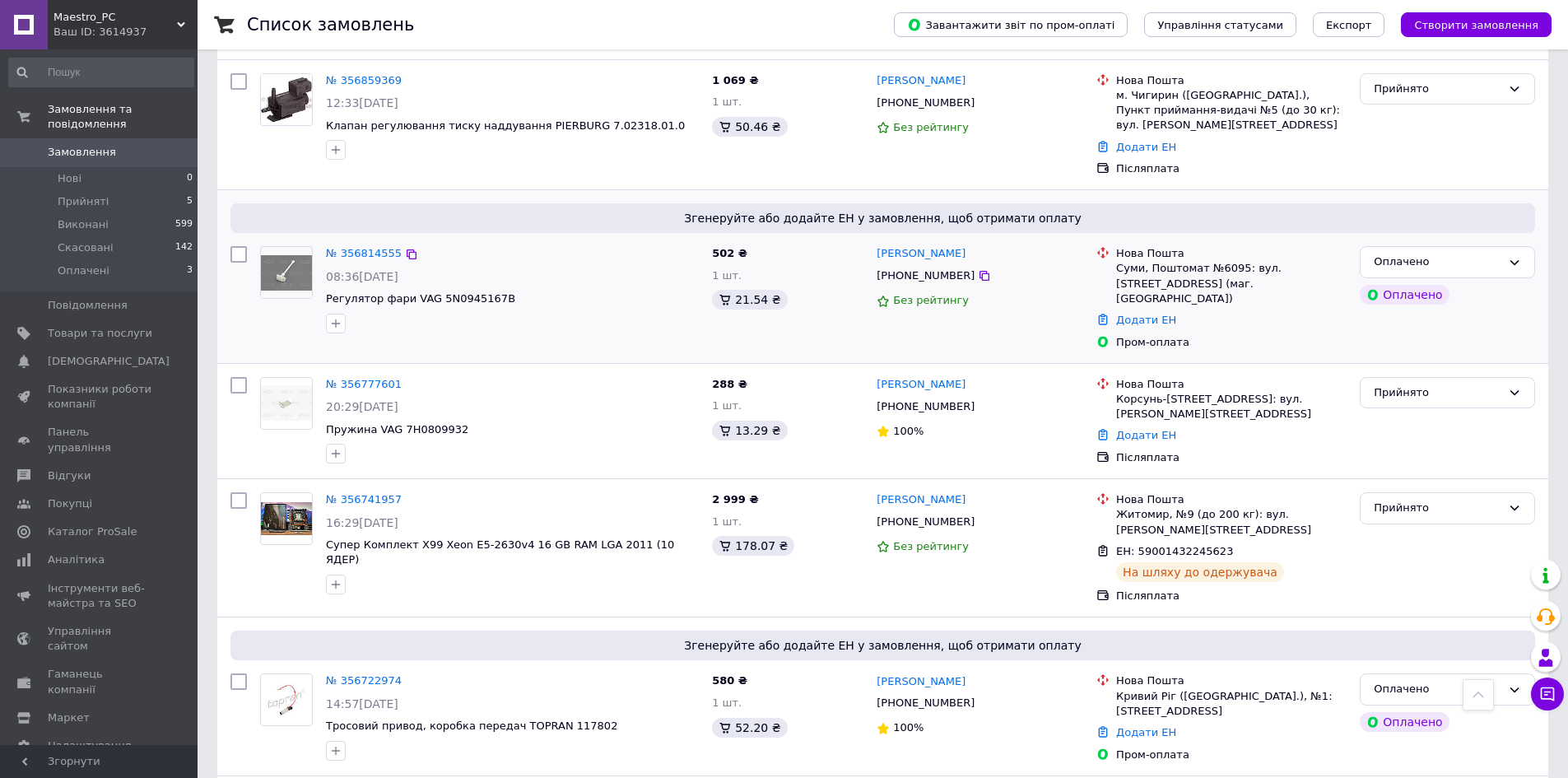
scroll to position [0, 0]
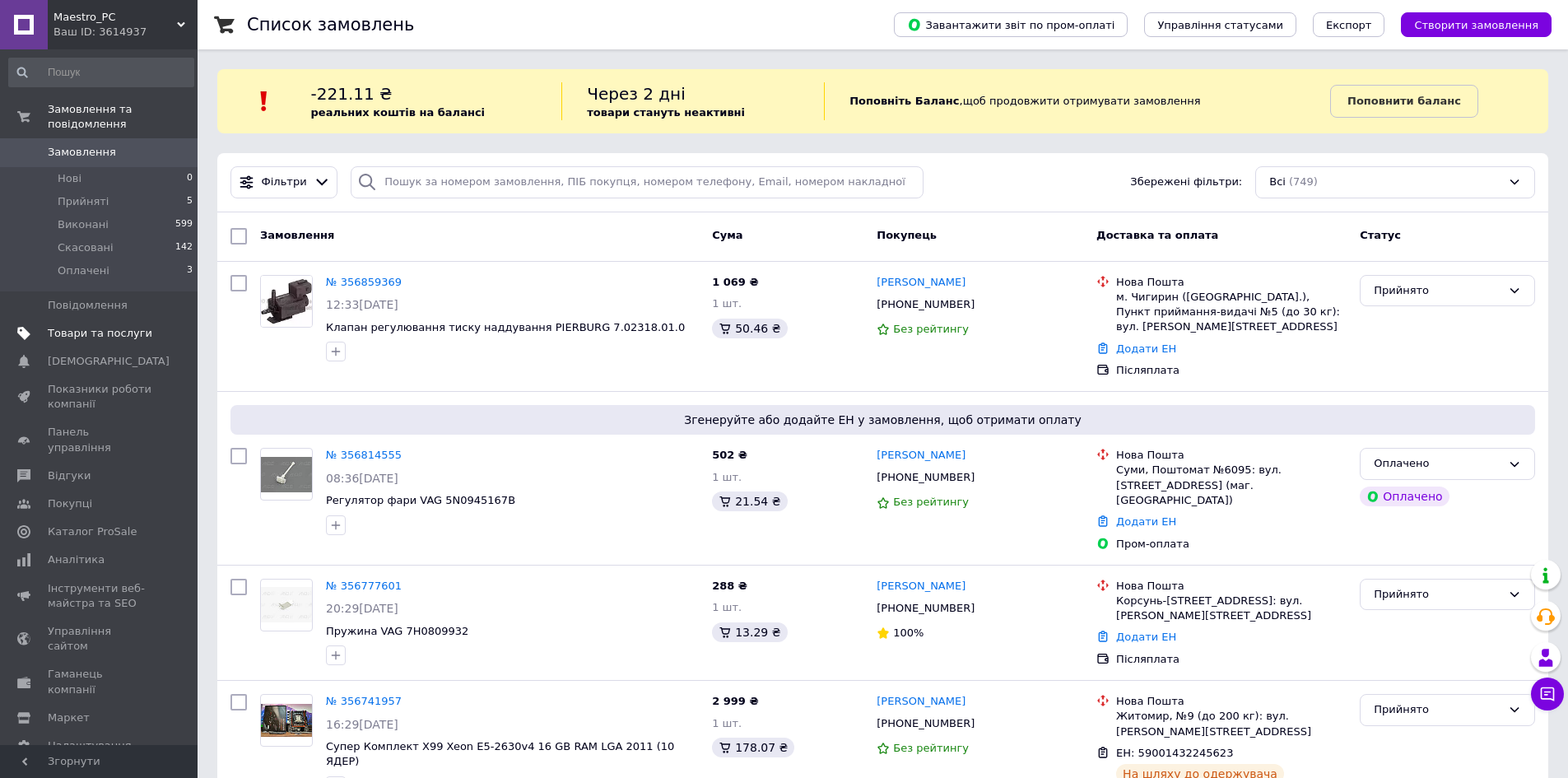
click at [108, 326] on span "Товари та послуги" at bounding box center [100, 333] width 105 height 15
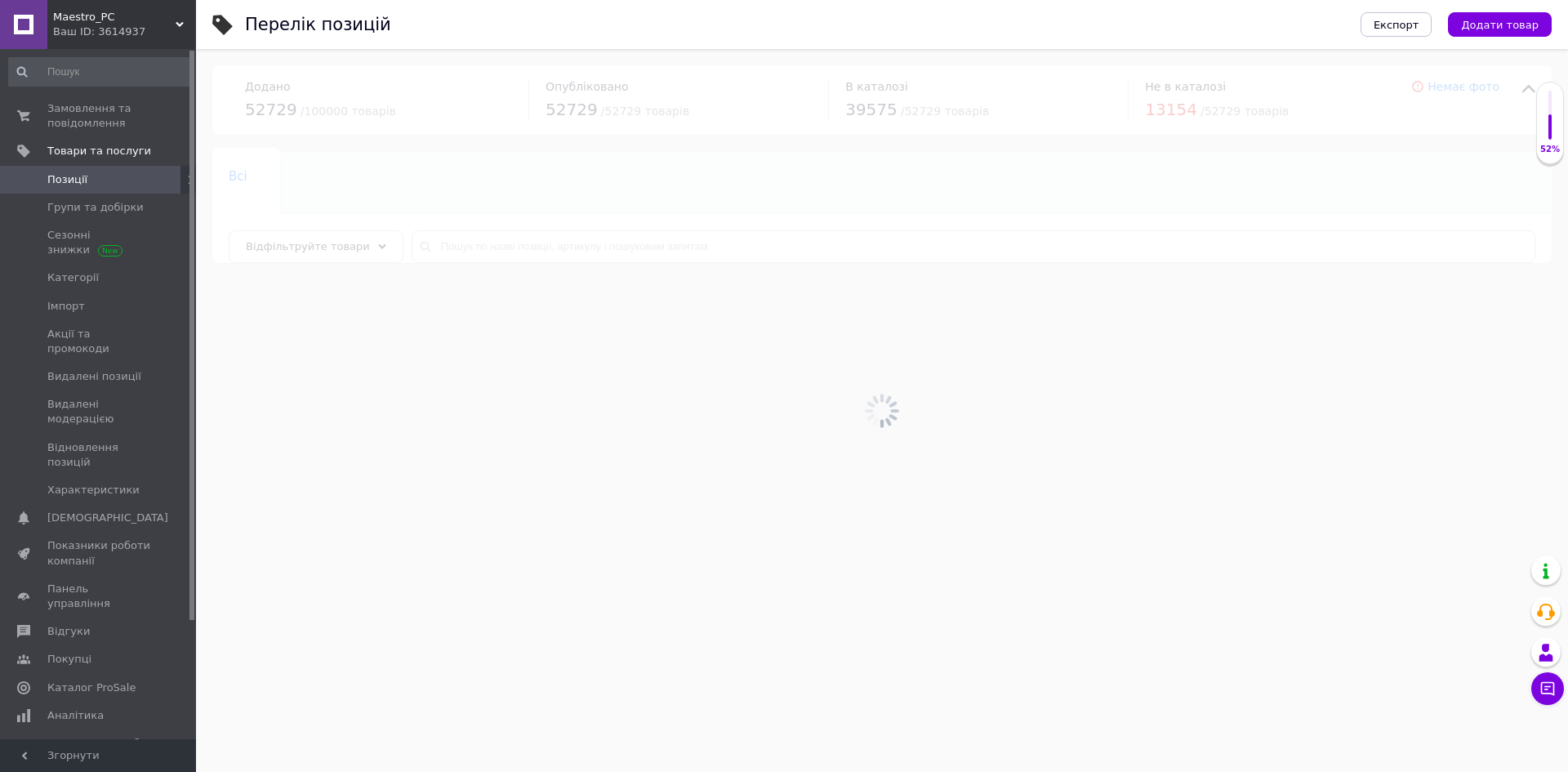
click at [512, 243] on div at bounding box center [882, 410] width 1372 height 723
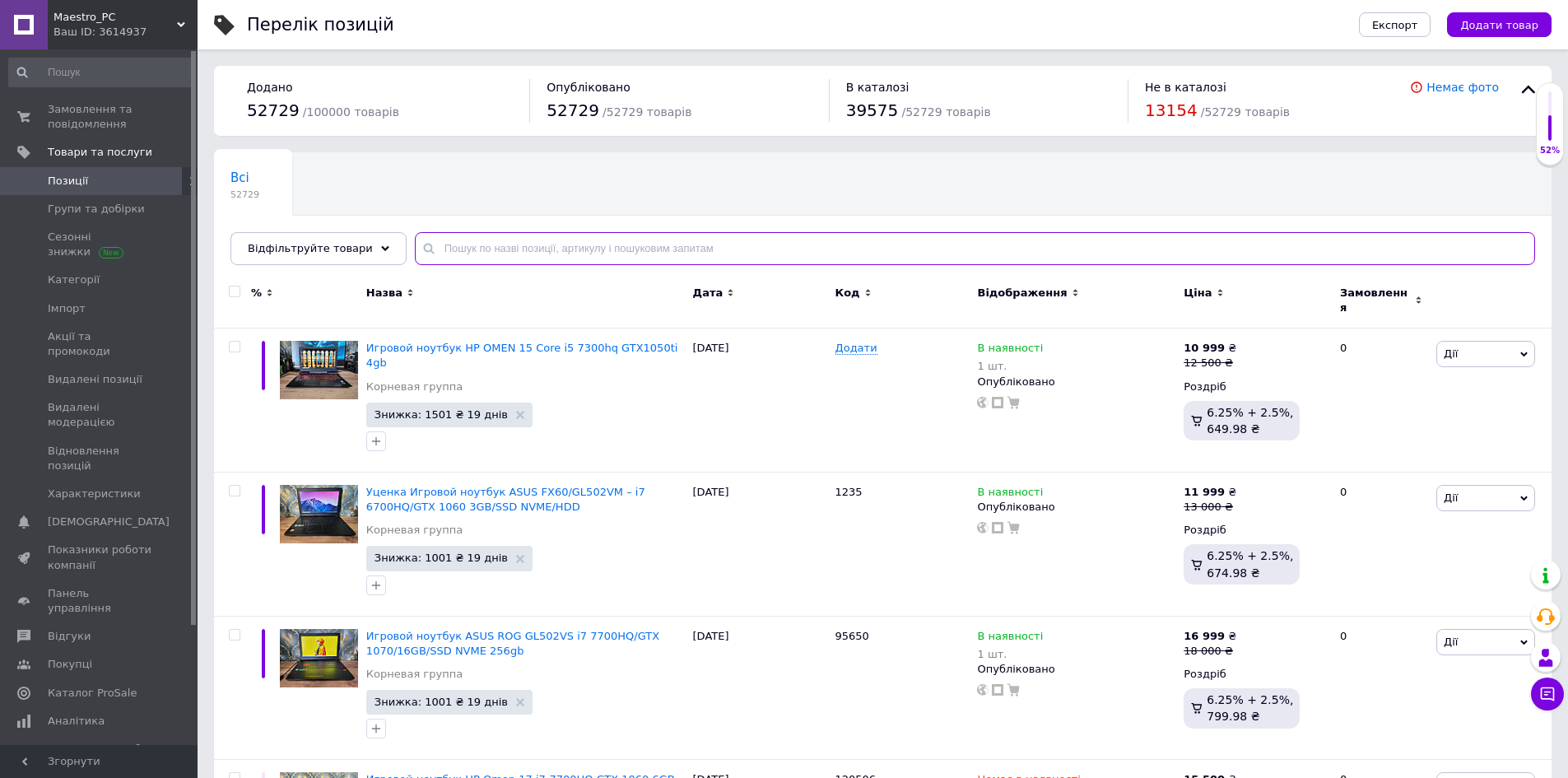
click at [517, 244] on input "text" at bounding box center [975, 249] width 1121 height 33
paste input "8200618352"
type input "8200618352"
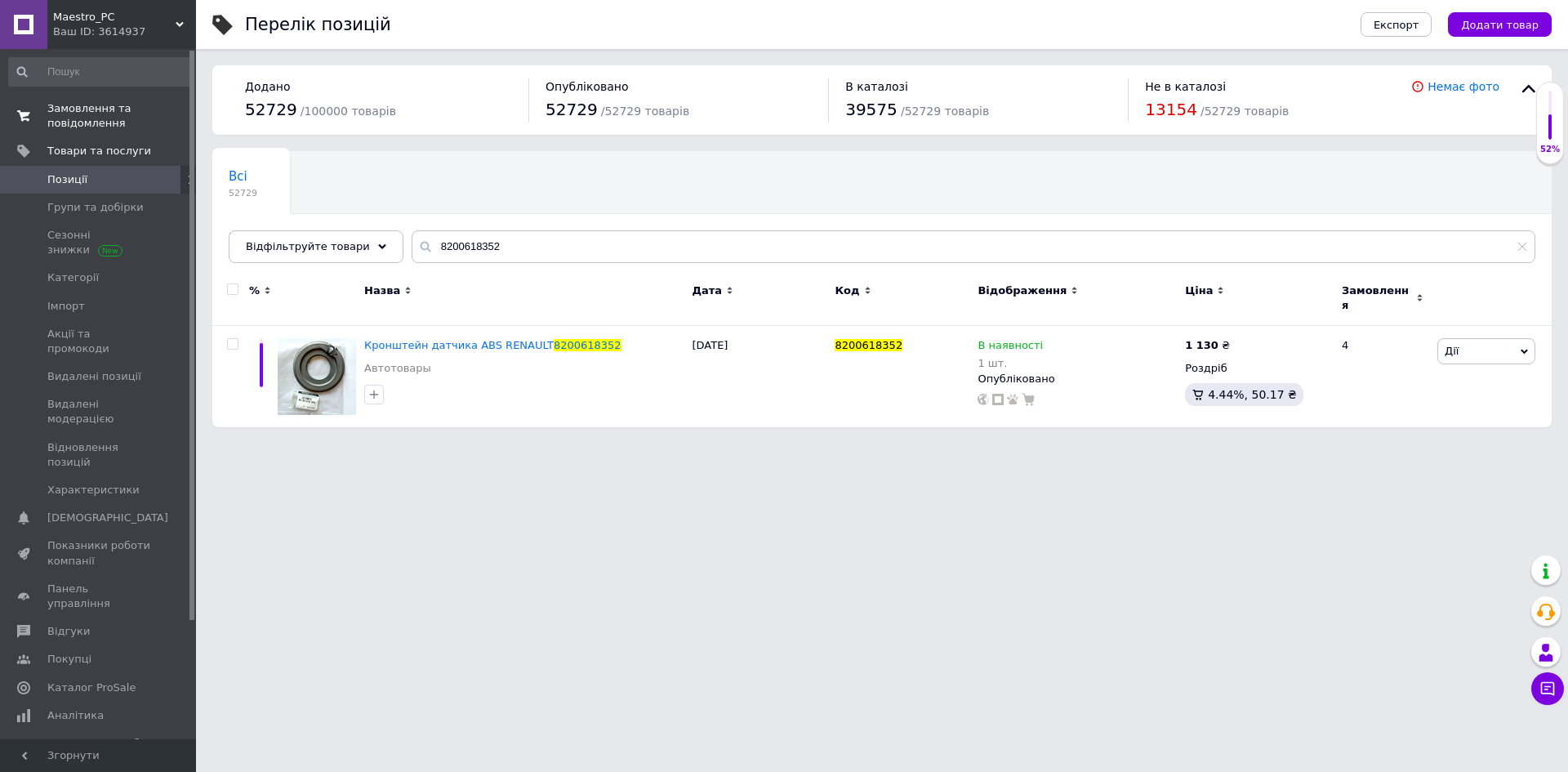
click at [117, 122] on span "Замовлення та повідомлення" at bounding box center [100, 116] width 104 height 29
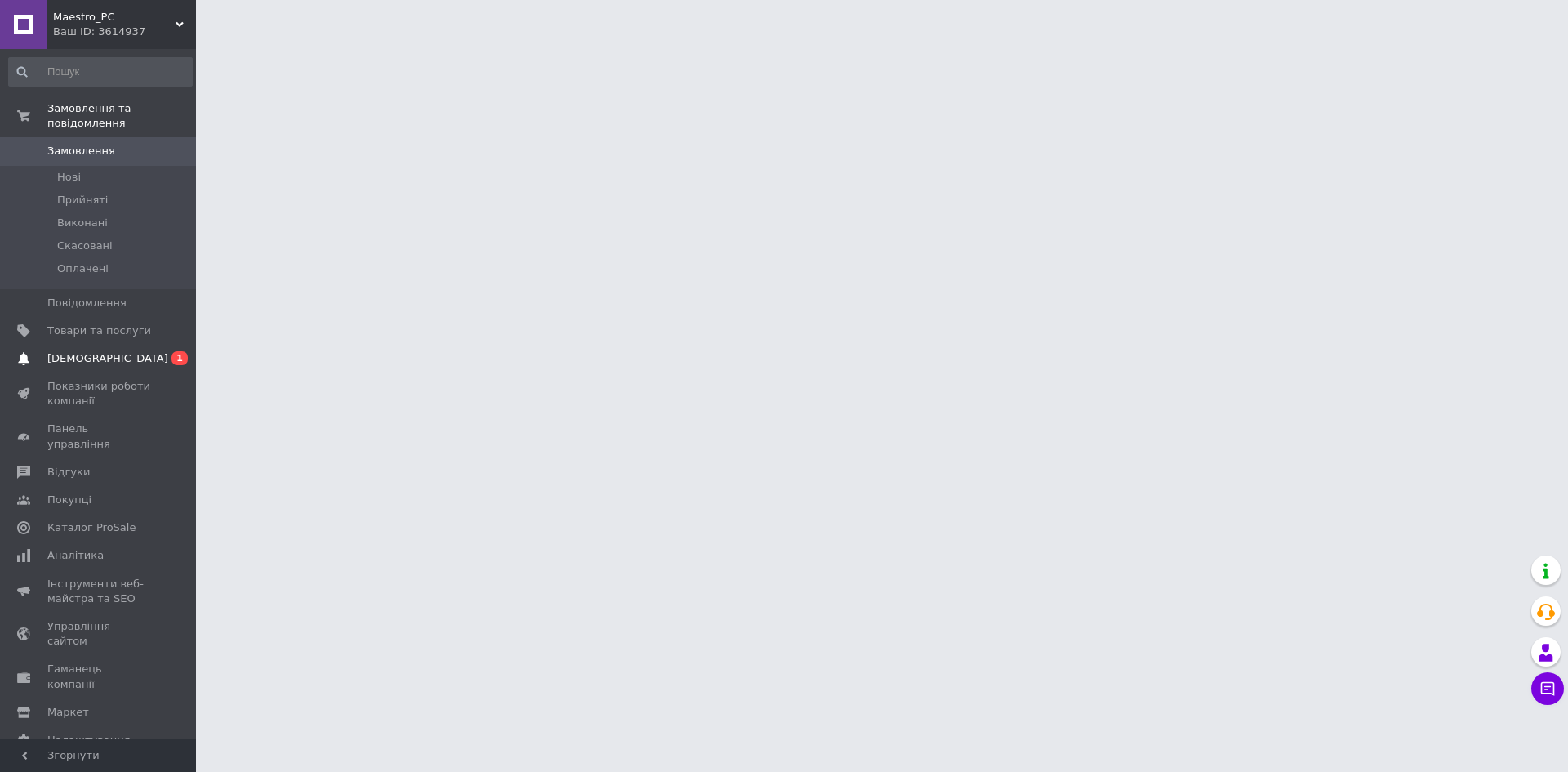
click at [123, 351] on span "[DEMOGRAPHIC_DATA]" at bounding box center [100, 358] width 104 height 15
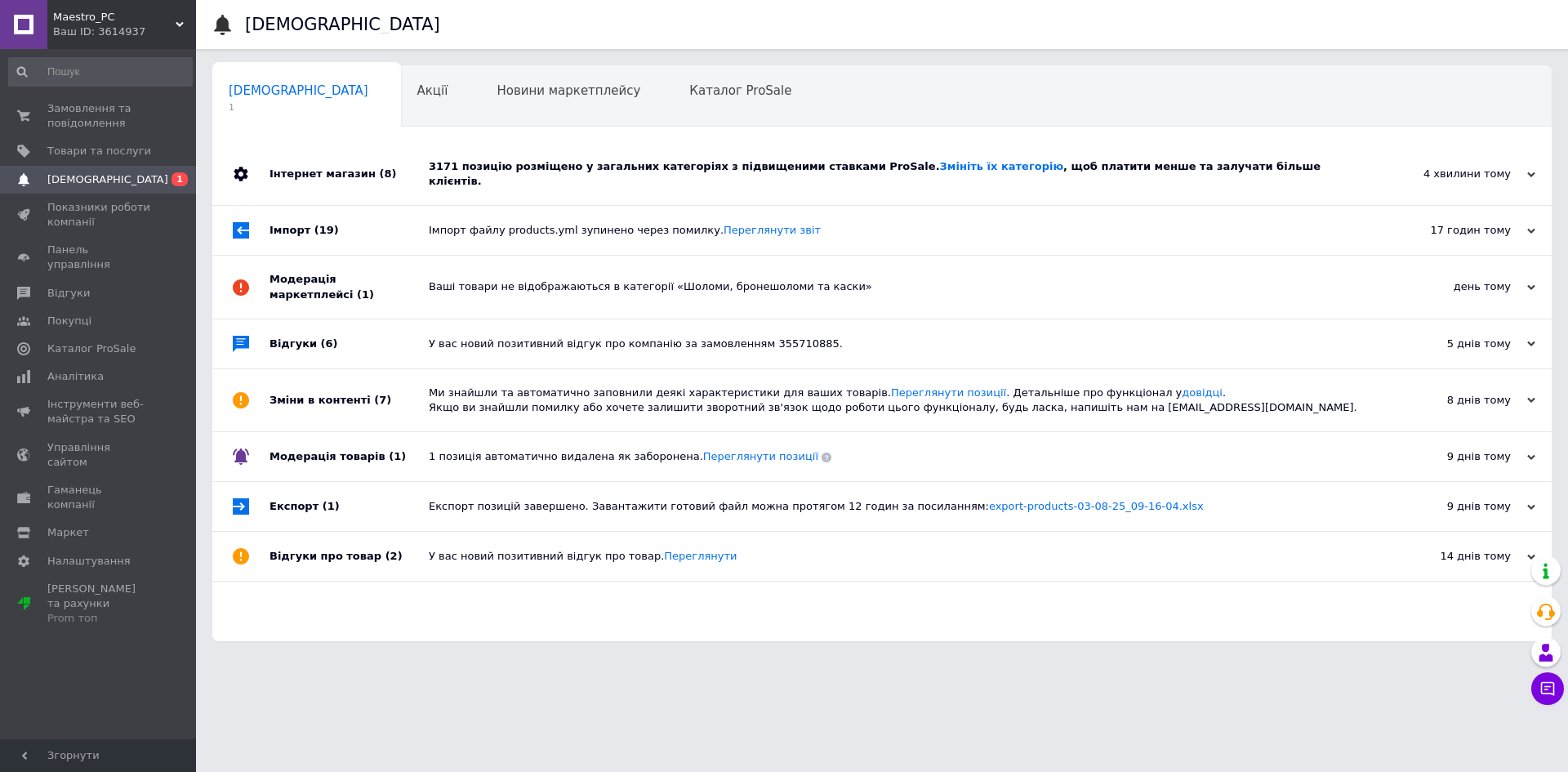
click at [552, 160] on div "3171 позицію розміщено у загальних категоріях з підвищеними ставками ProSale. З…" at bounding box center [900, 174] width 943 height 29
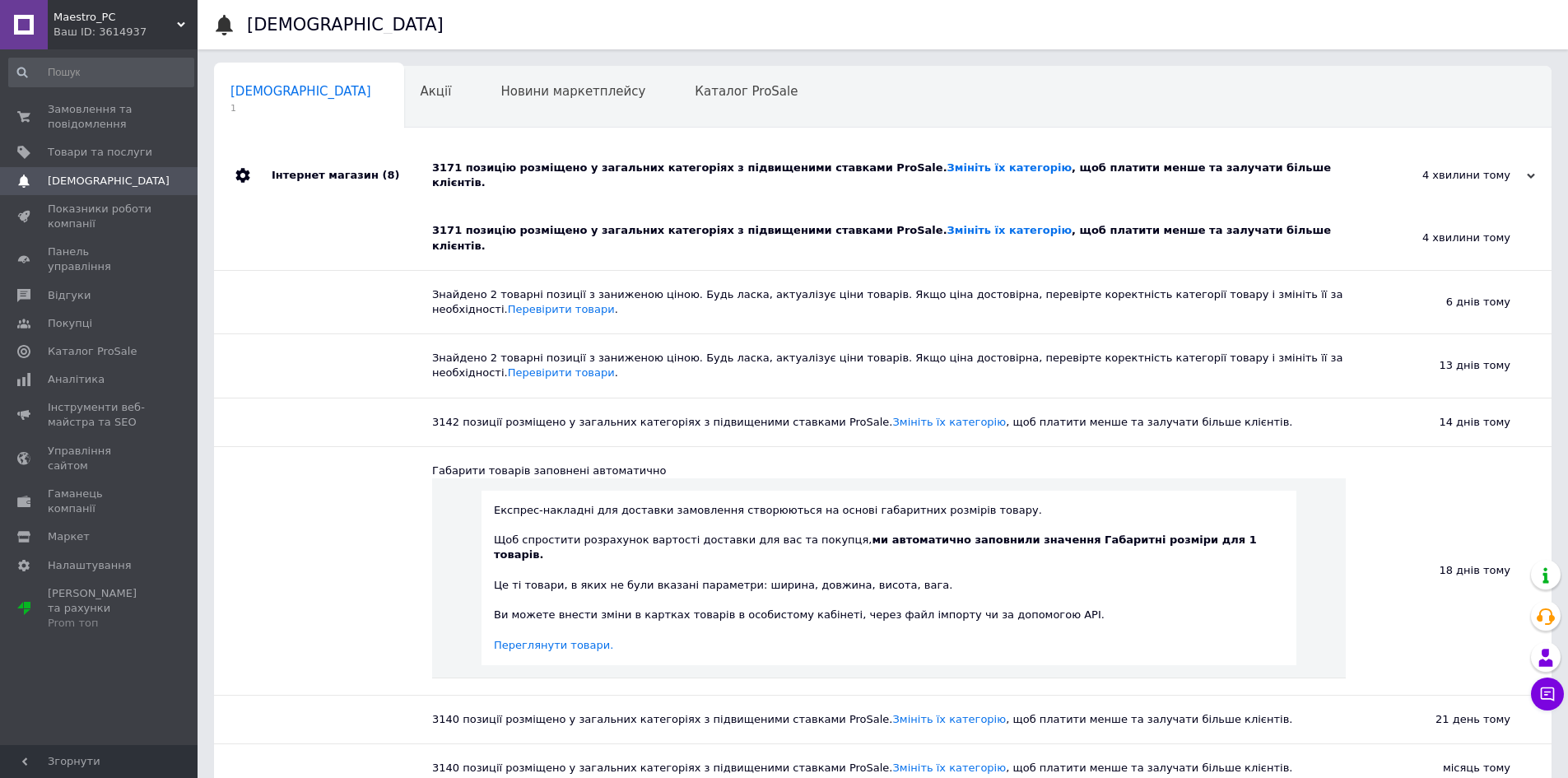
click at [555, 175] on div "3171 позицію розміщено у загальних категоріях з підвищеними ставками ProSale. З…" at bounding box center [900, 175] width 938 height 29
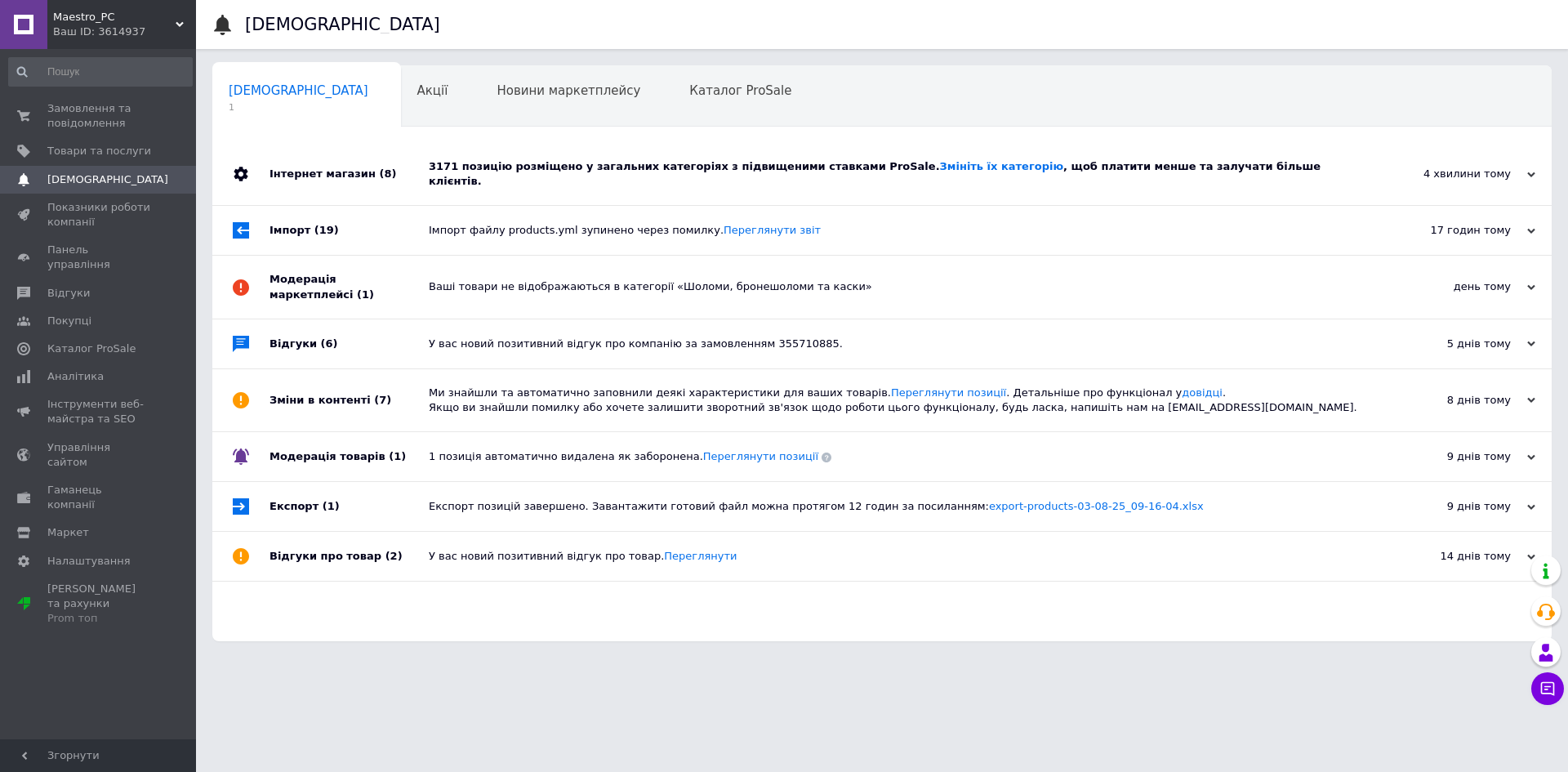
click at [509, 206] on div "Імпорт файлу products.yml зупинено через помилку. Переглянути звіт" at bounding box center [900, 230] width 943 height 49
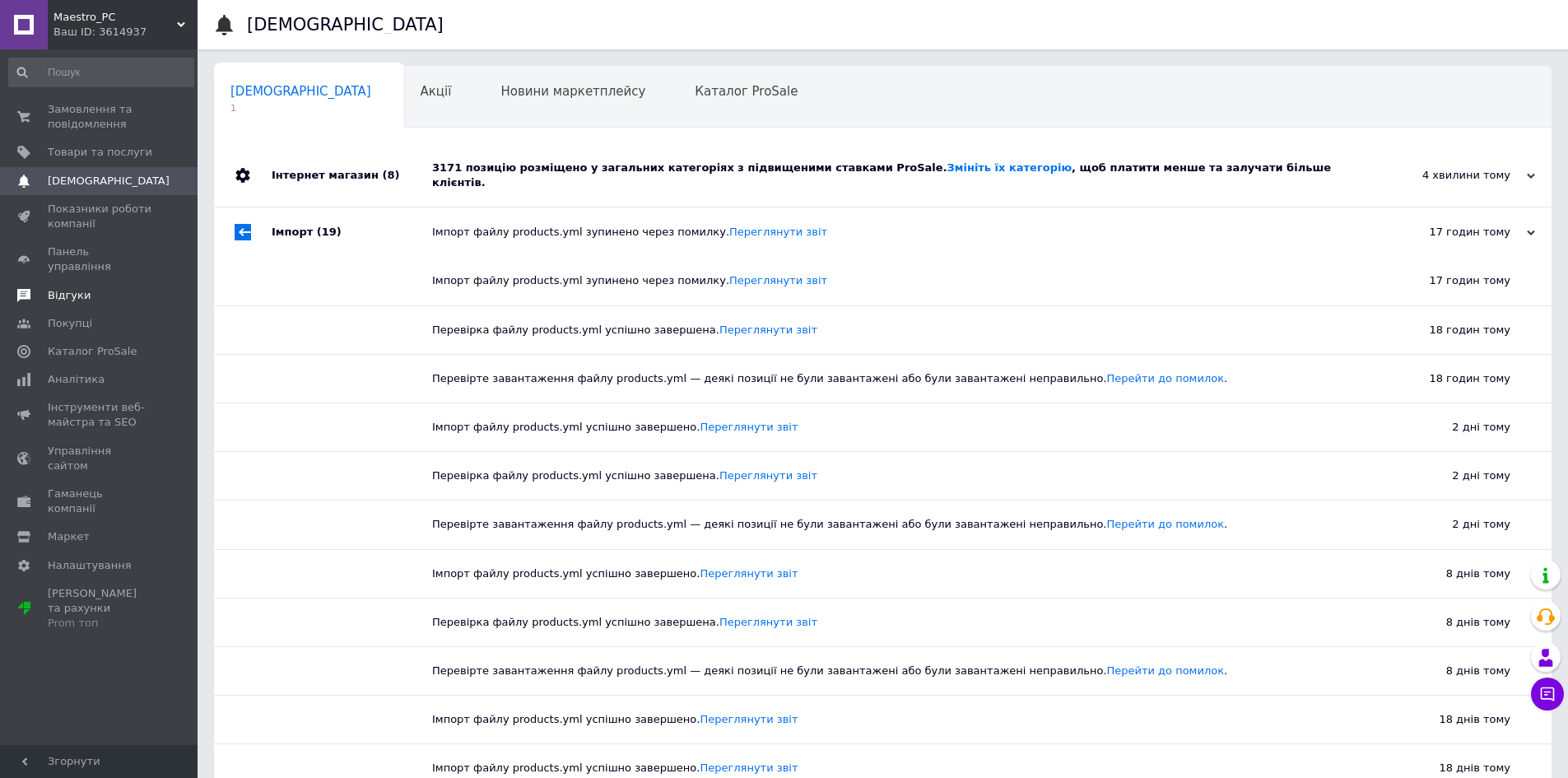
click at [94, 288] on link "Відгуки" at bounding box center [101, 296] width 203 height 28
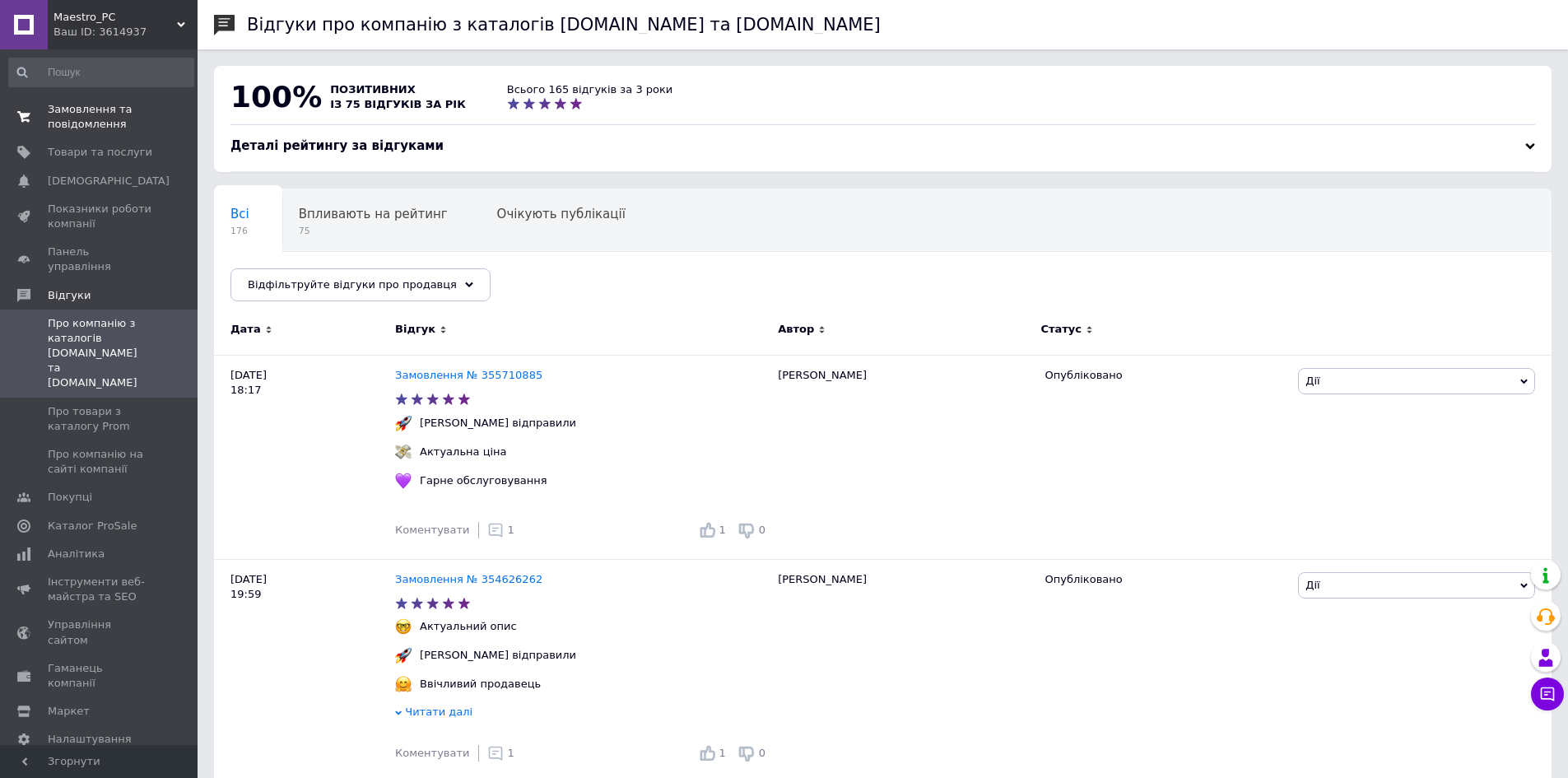
click at [101, 121] on span "Замовлення та повідомлення" at bounding box center [100, 117] width 105 height 29
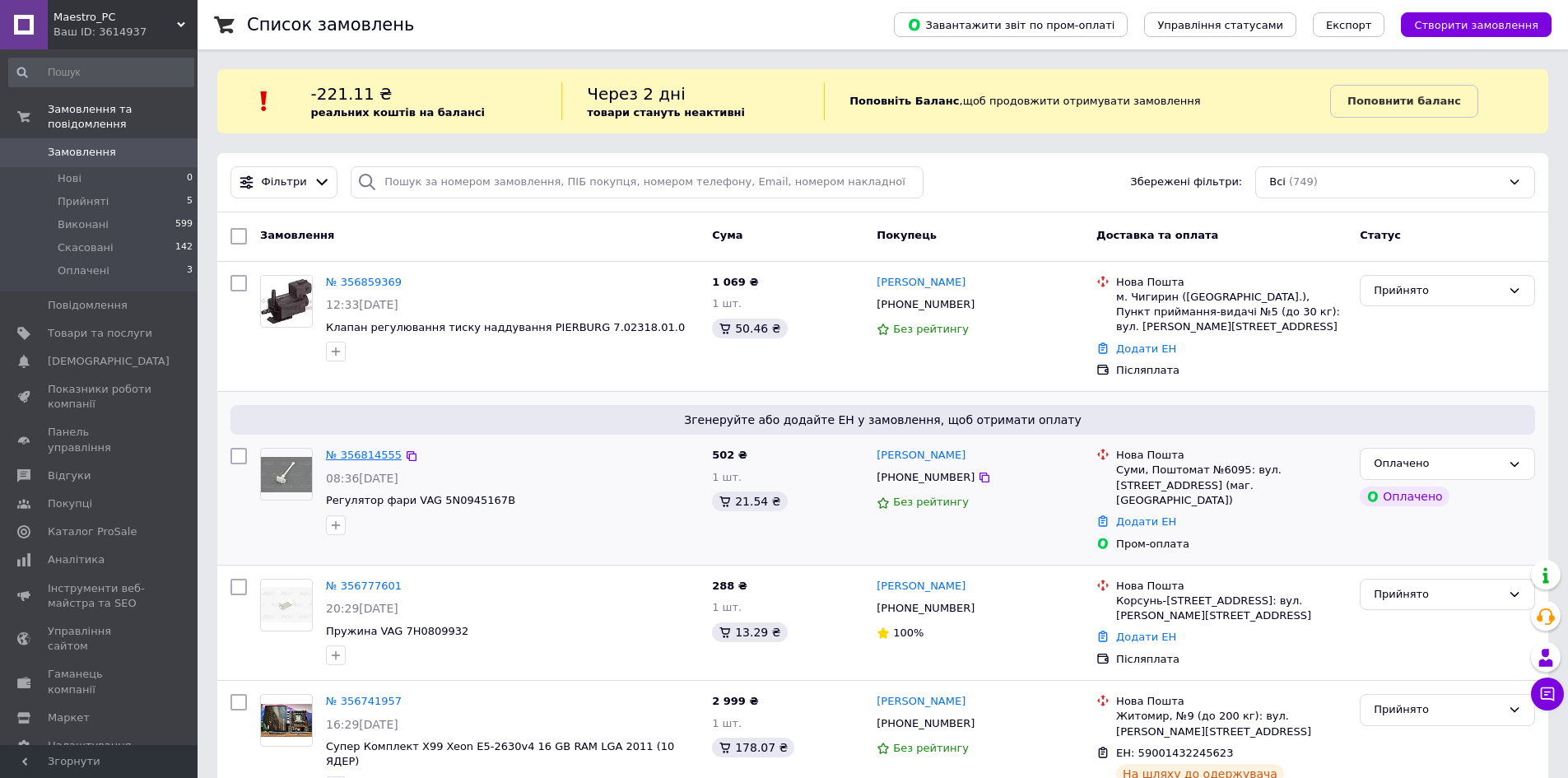
click at [363, 448] on link "№ 356814555" at bounding box center [364, 454] width 75 height 12
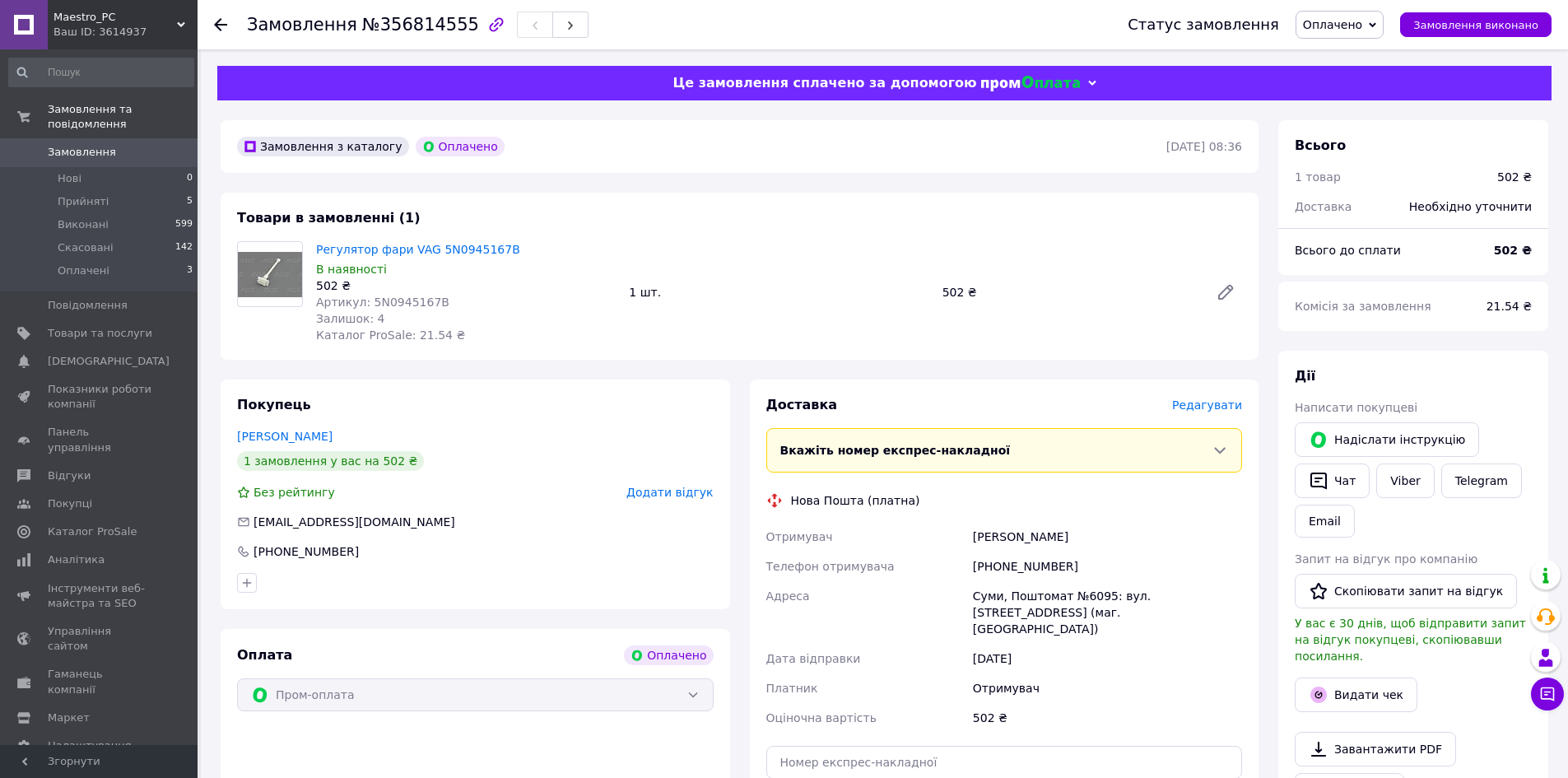
click at [84, 145] on span "Замовлення" at bounding box center [82, 152] width 68 height 15
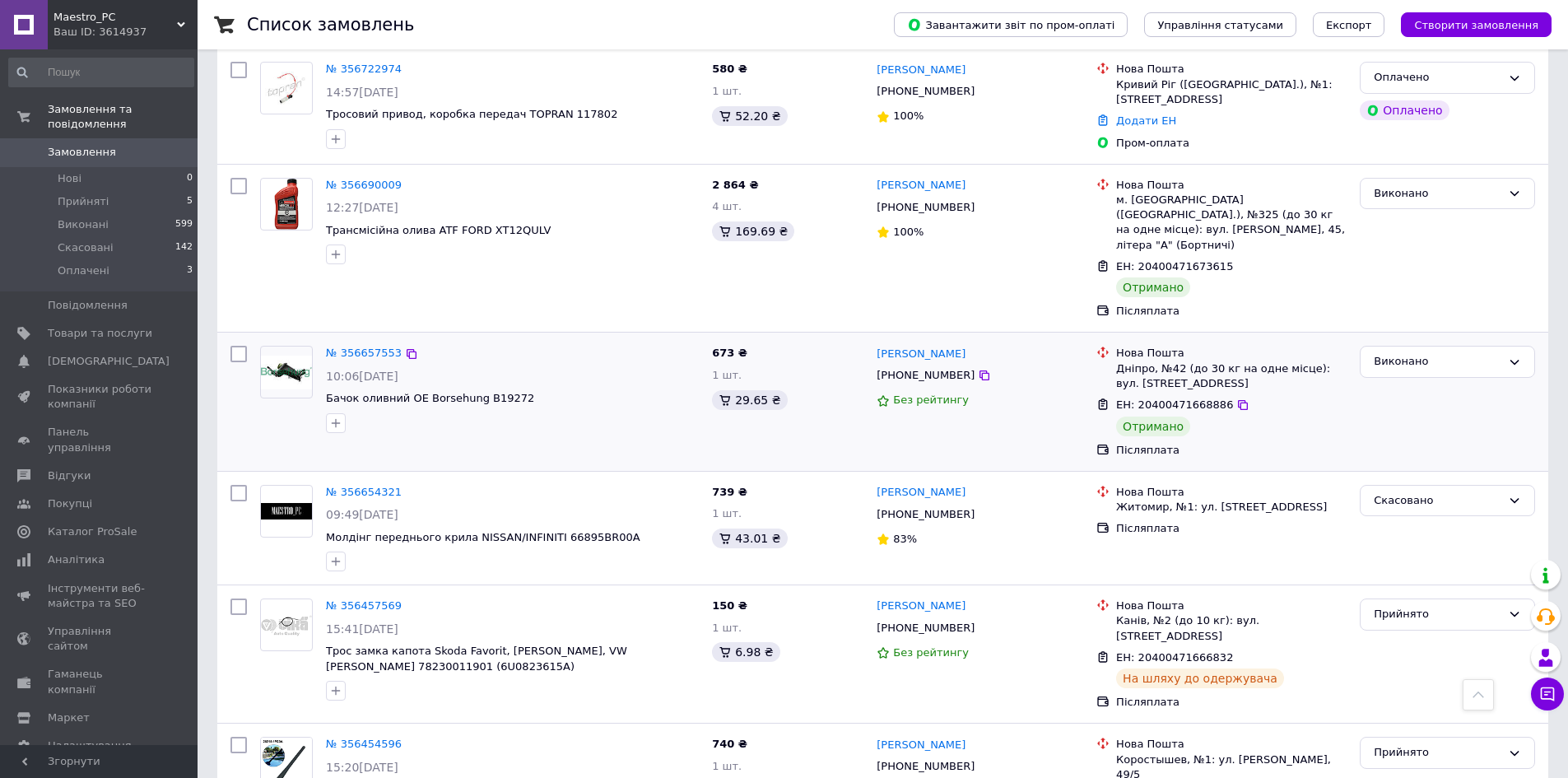
scroll to position [823, 0]
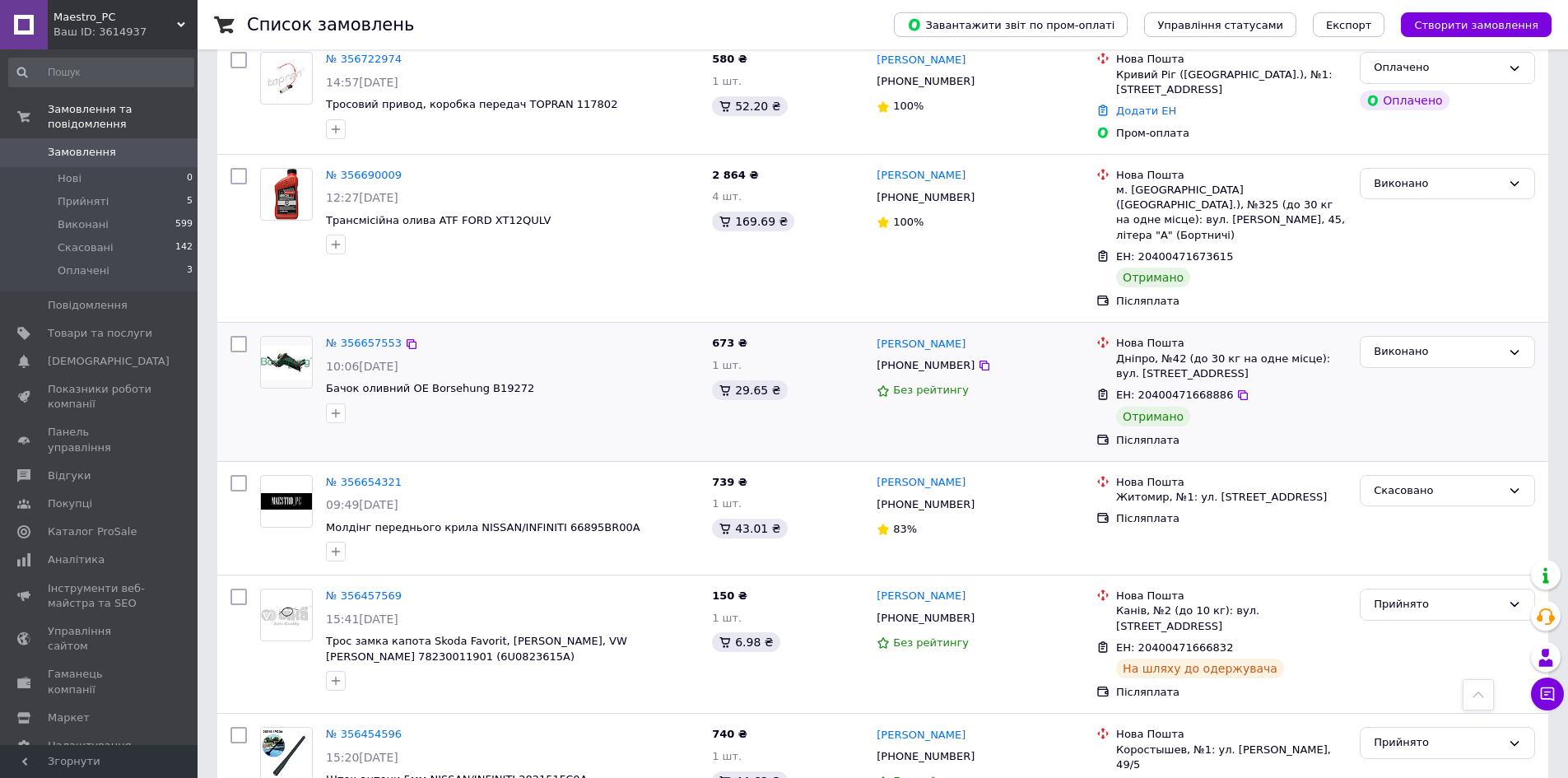
click at [615, 393] on div "№ 356657553 10:06, 11.08.2025 Бачок оливний OE Borsehung B19272" at bounding box center [479, 391] width 452 height 124
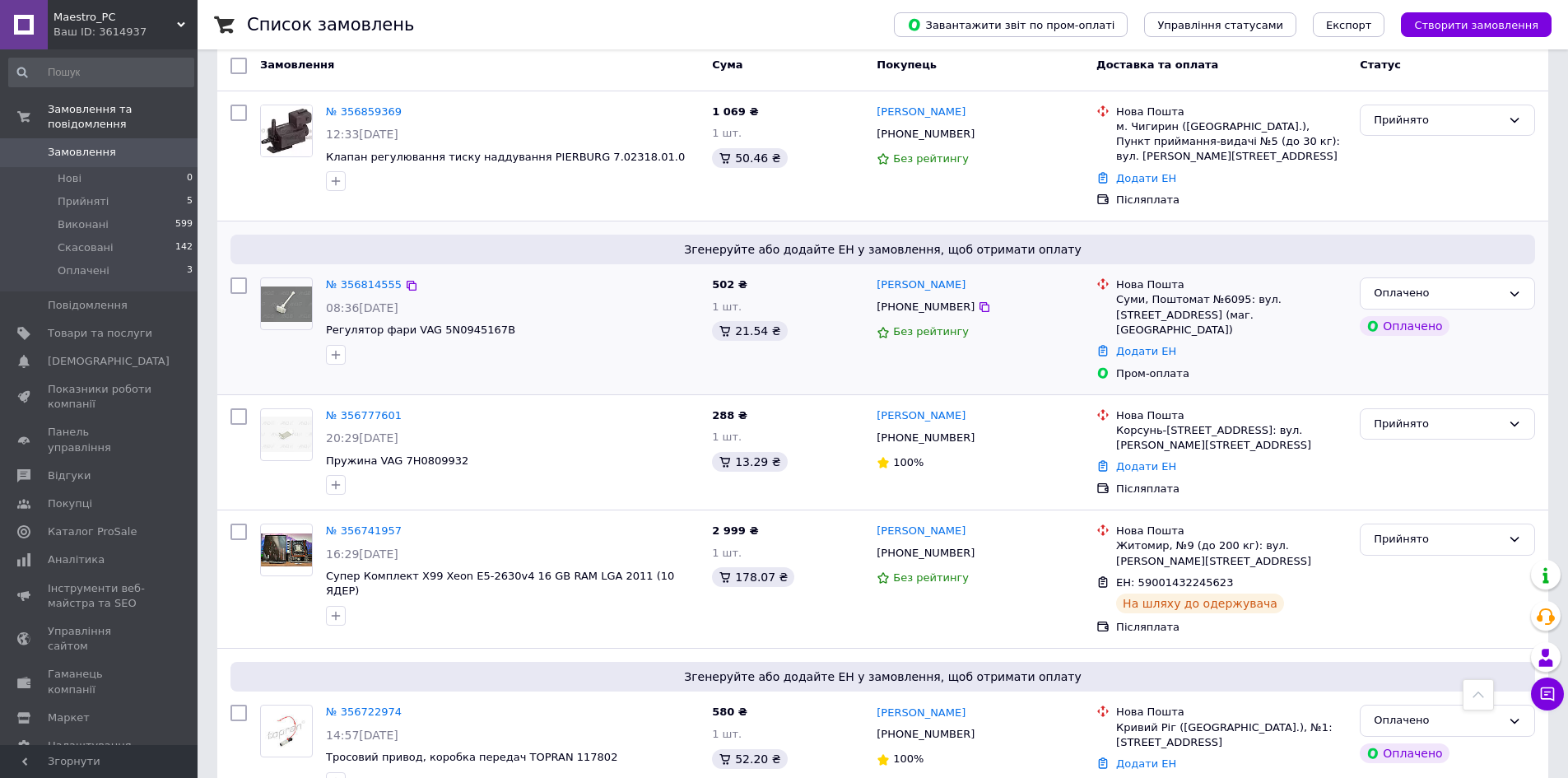
scroll to position [0, 0]
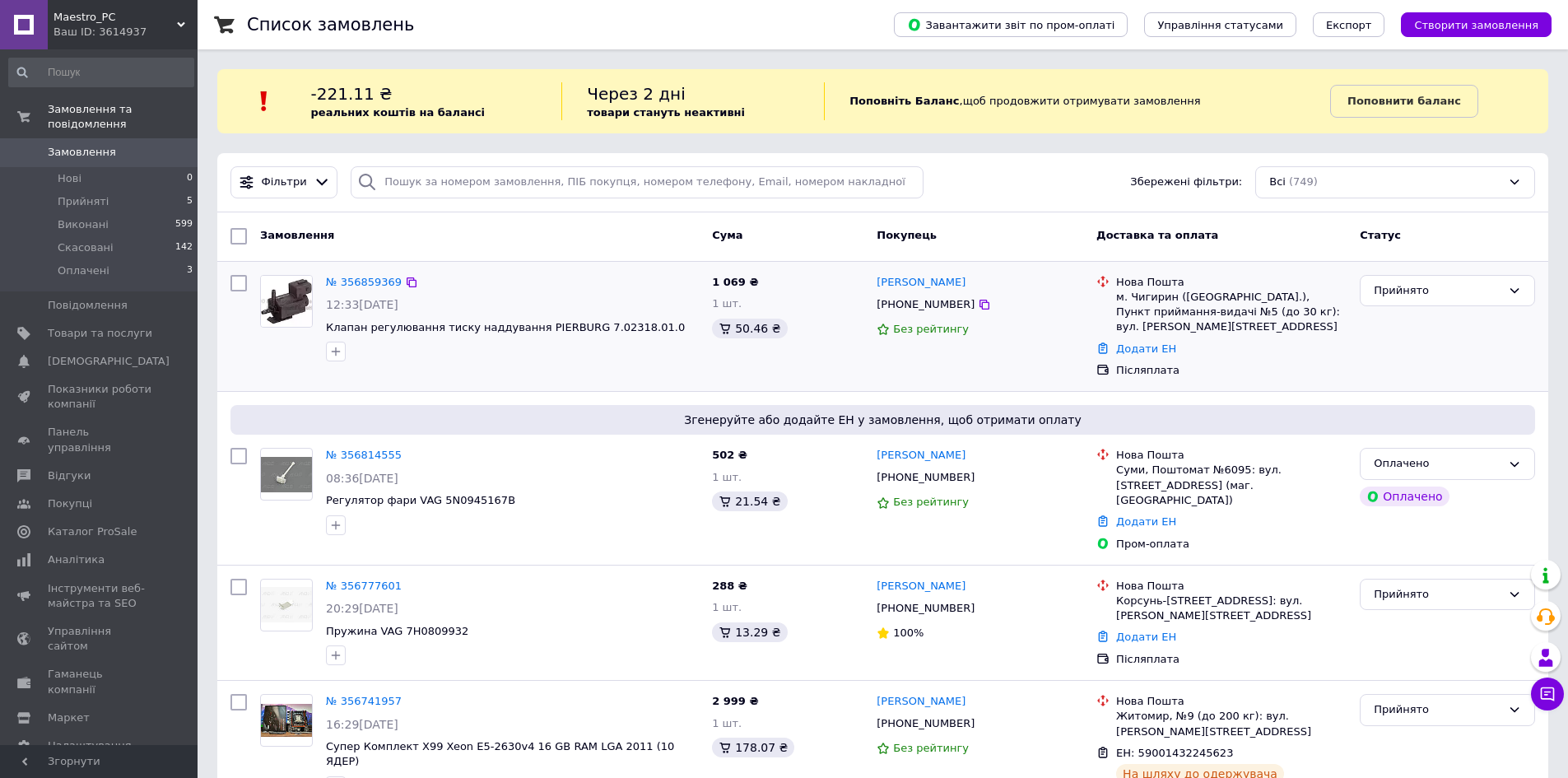
click at [377, 369] on div "№ 356859369 12:33[DATE] Клапан регулювання тиску наддування PIERBURG 7.02318.01…" at bounding box center [479, 326] width 452 height 117
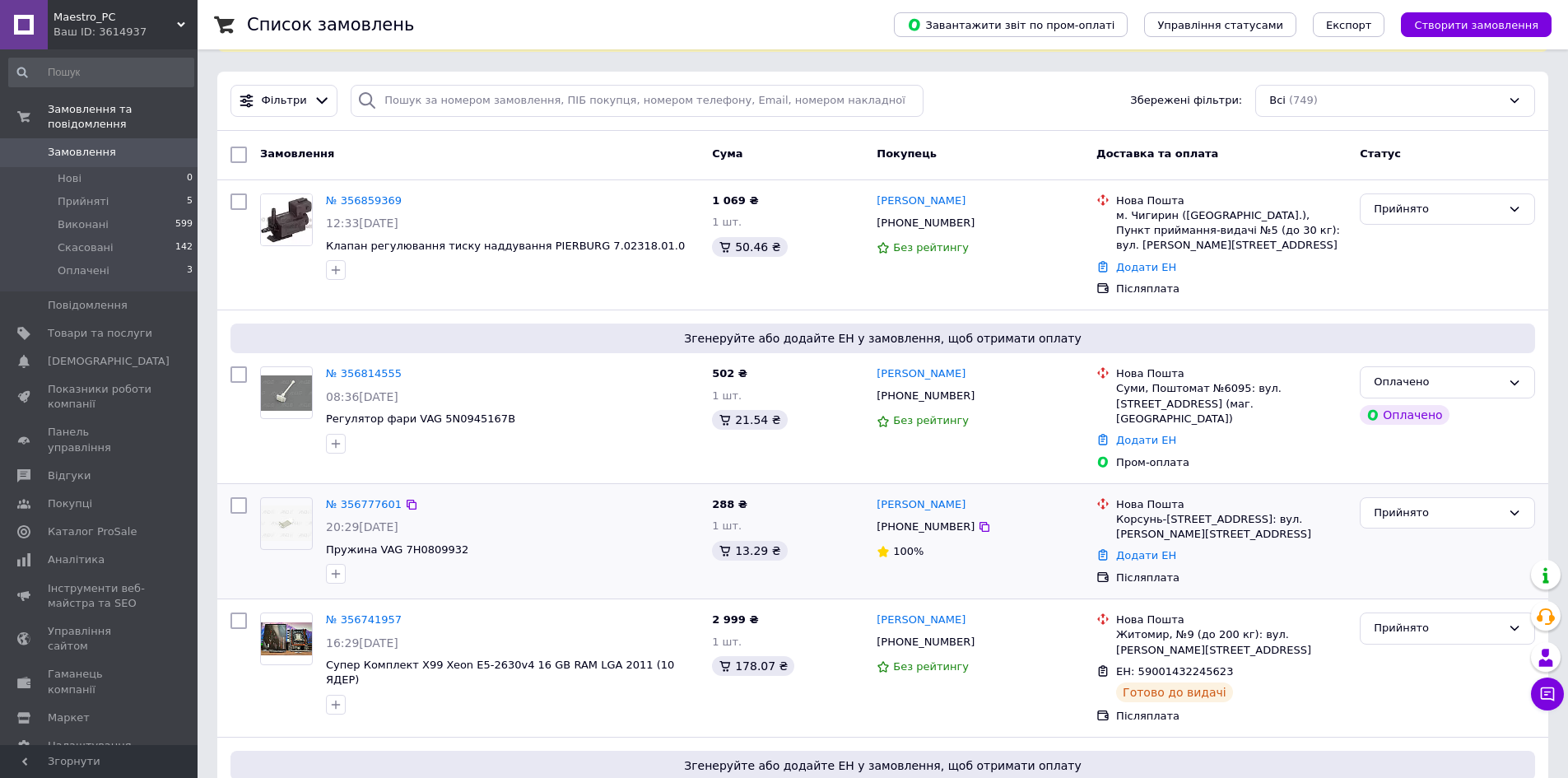
scroll to position [82, 0]
click at [354, 494] on div "№ 356777601" at bounding box center [364, 504] width 79 height 19
click at [367, 497] on link "№ 356777601" at bounding box center [364, 503] width 75 height 12
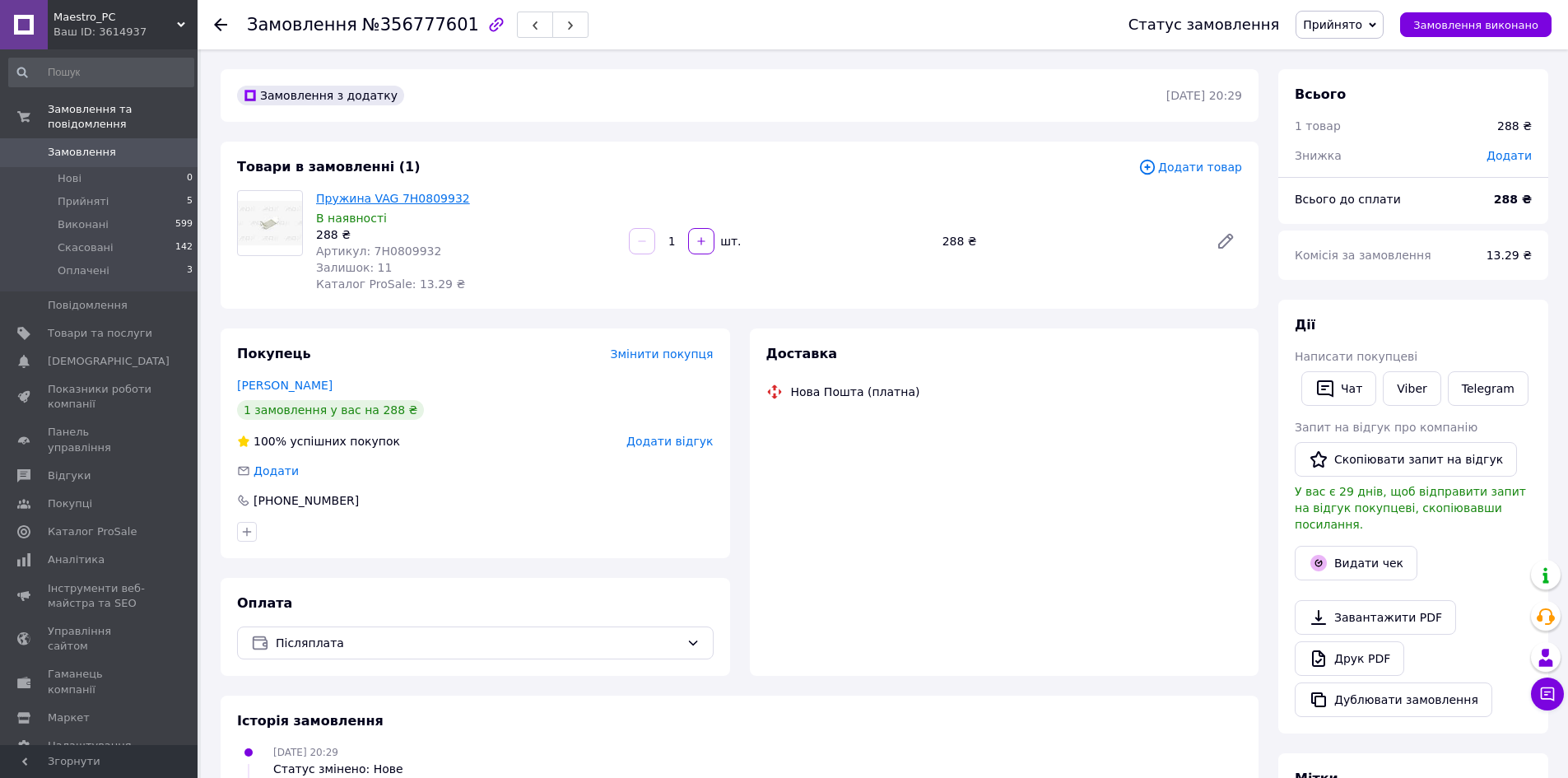
click at [444, 194] on link "Пружина VAG 7H0809932" at bounding box center [392, 198] width 154 height 13
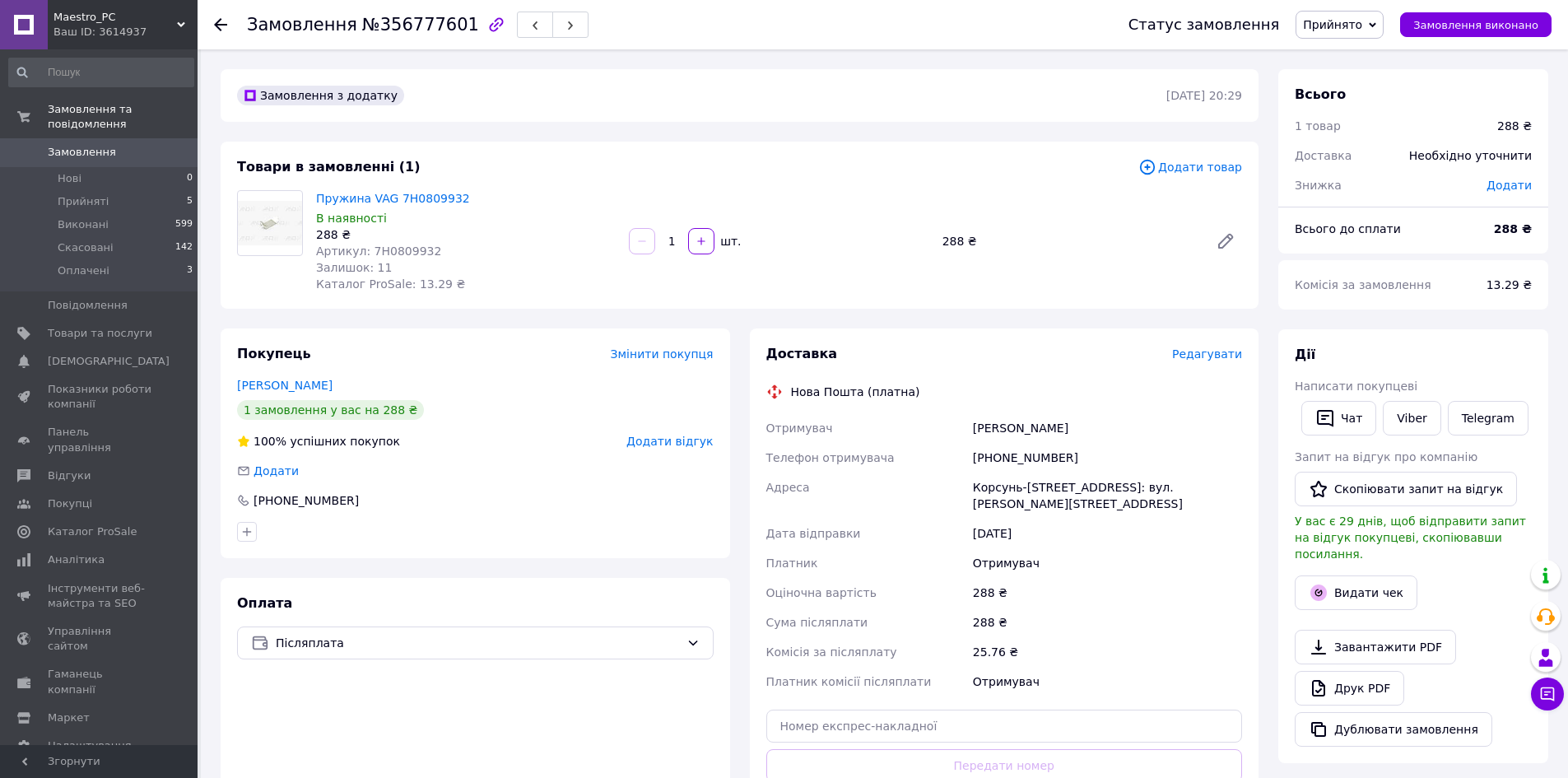
click at [144, 20] on span "Maestro_PC" at bounding box center [115, 17] width 123 height 15
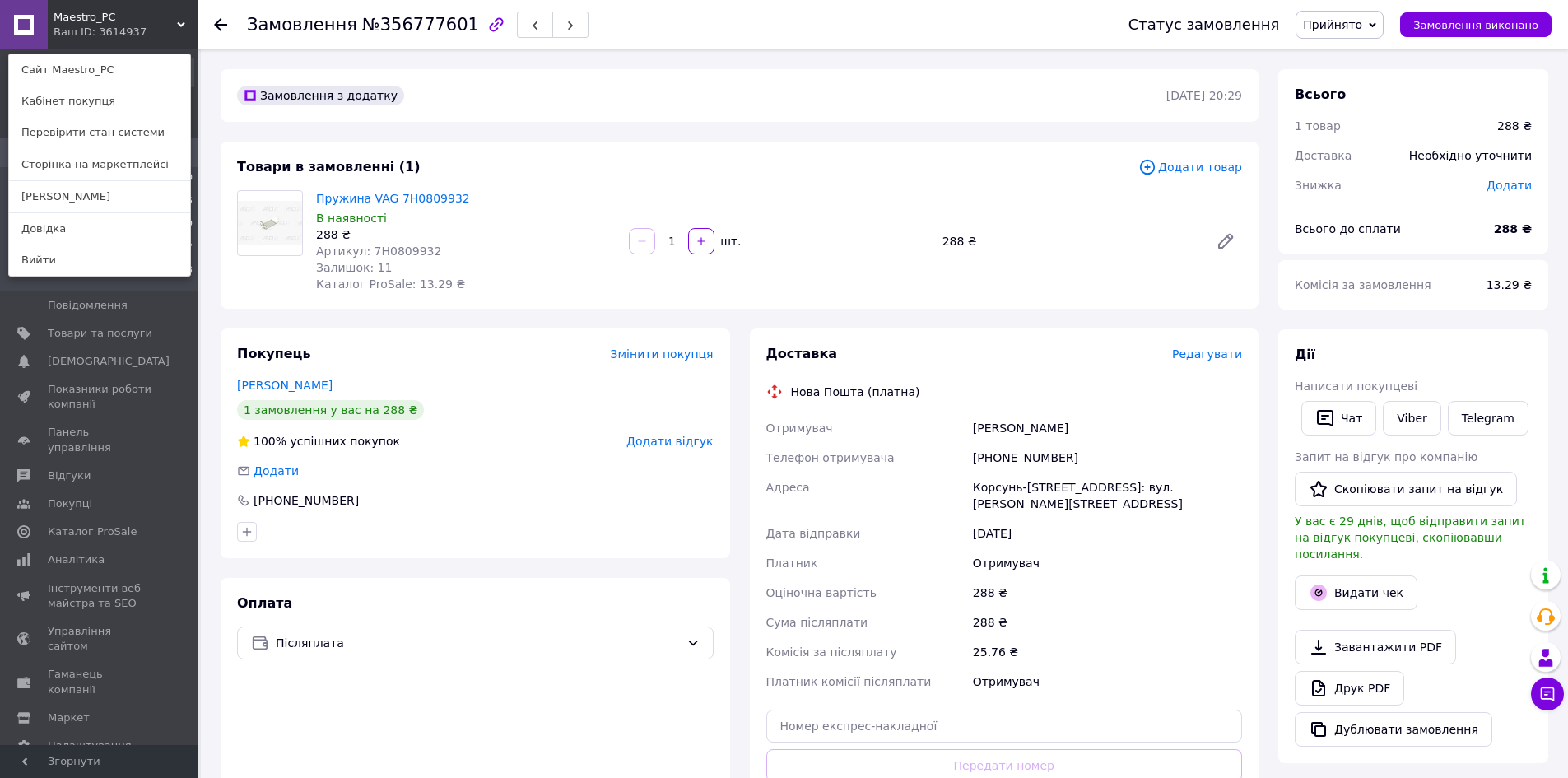
click at [109, 20] on span "Maestro_PC" at bounding box center [115, 17] width 123 height 15
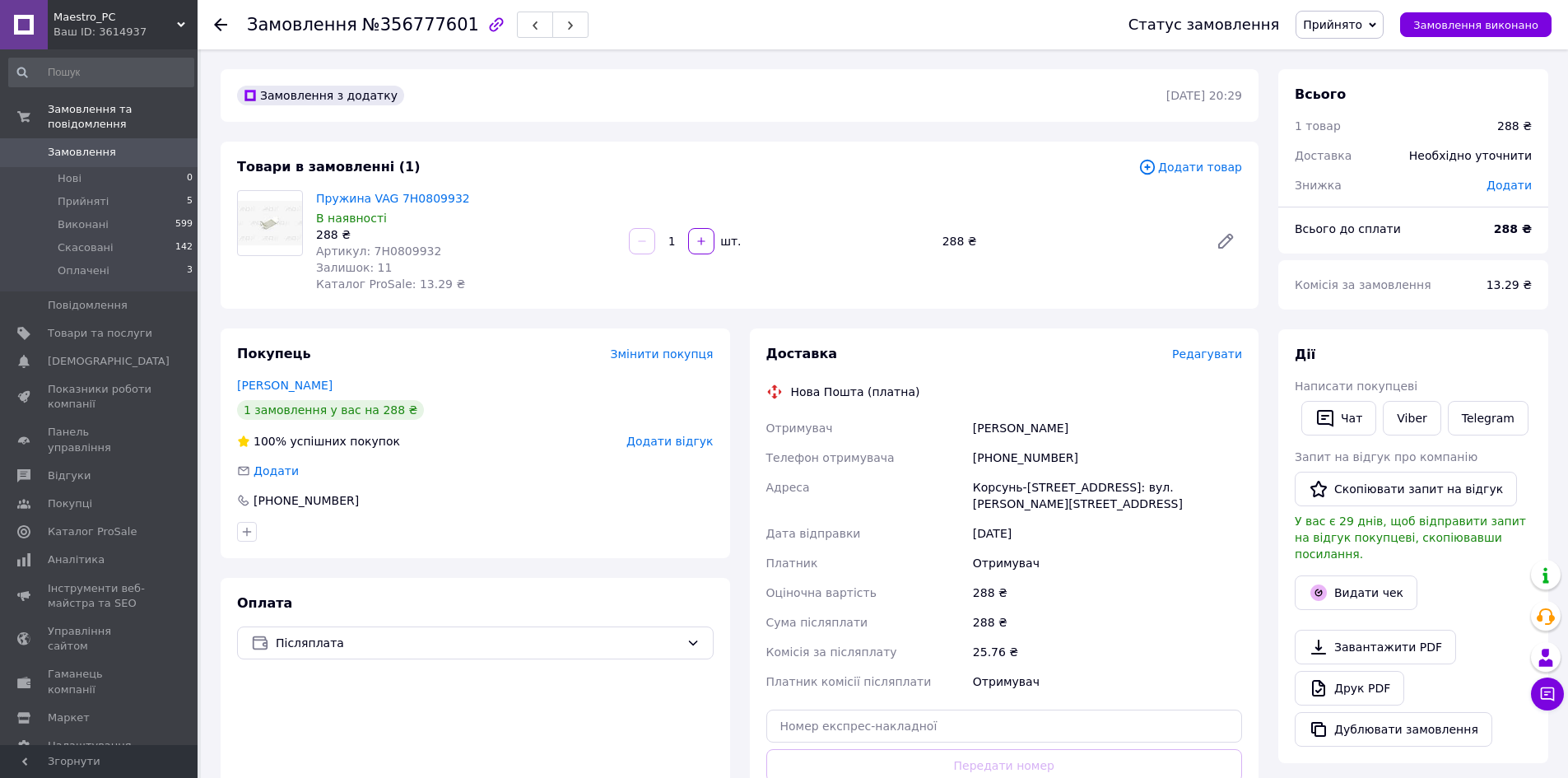
click at [84, 145] on span "Замовлення" at bounding box center [82, 152] width 68 height 15
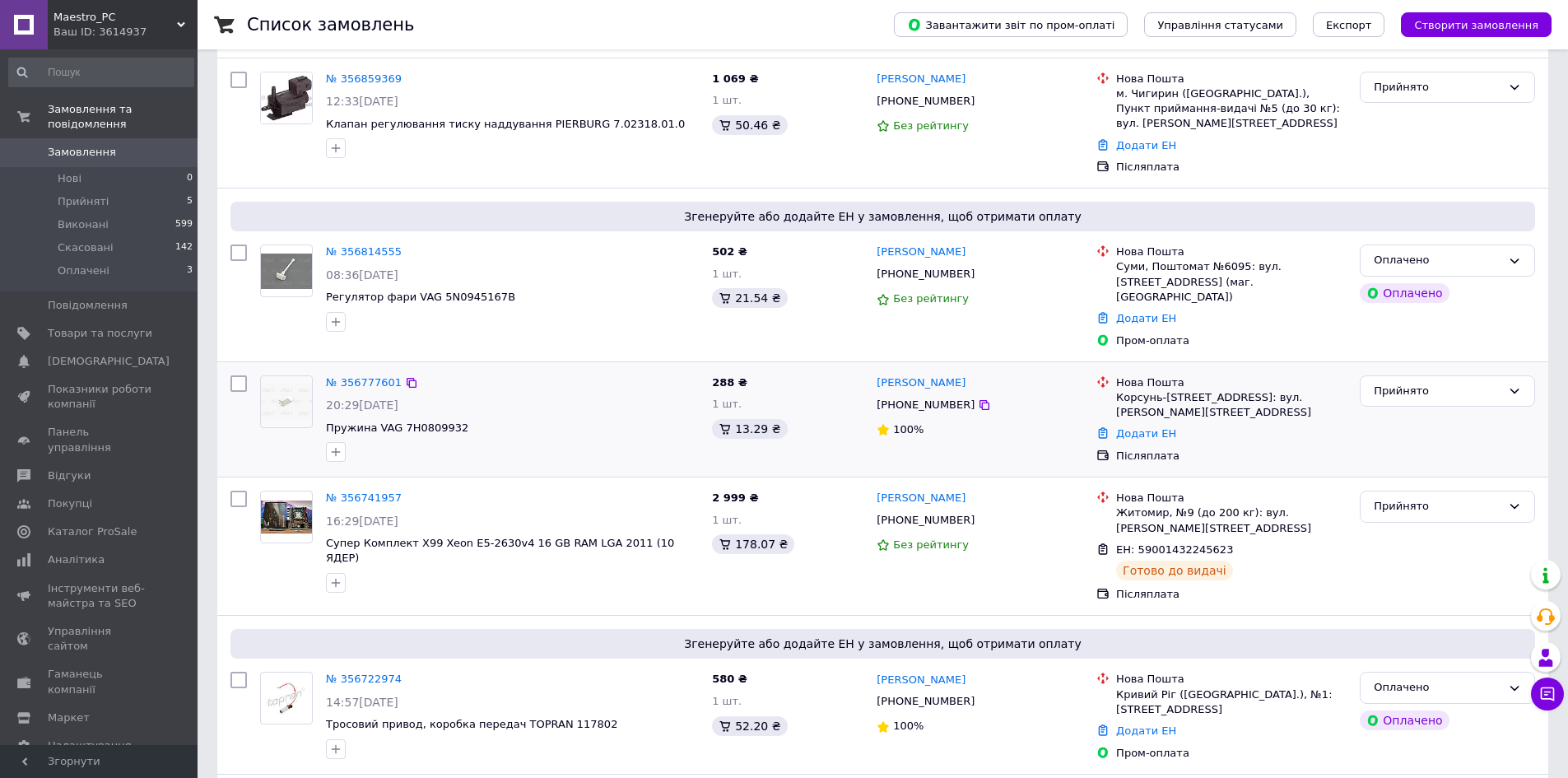
scroll to position [247, 0]
